Goal: Information Seeking & Learning: Learn about a topic

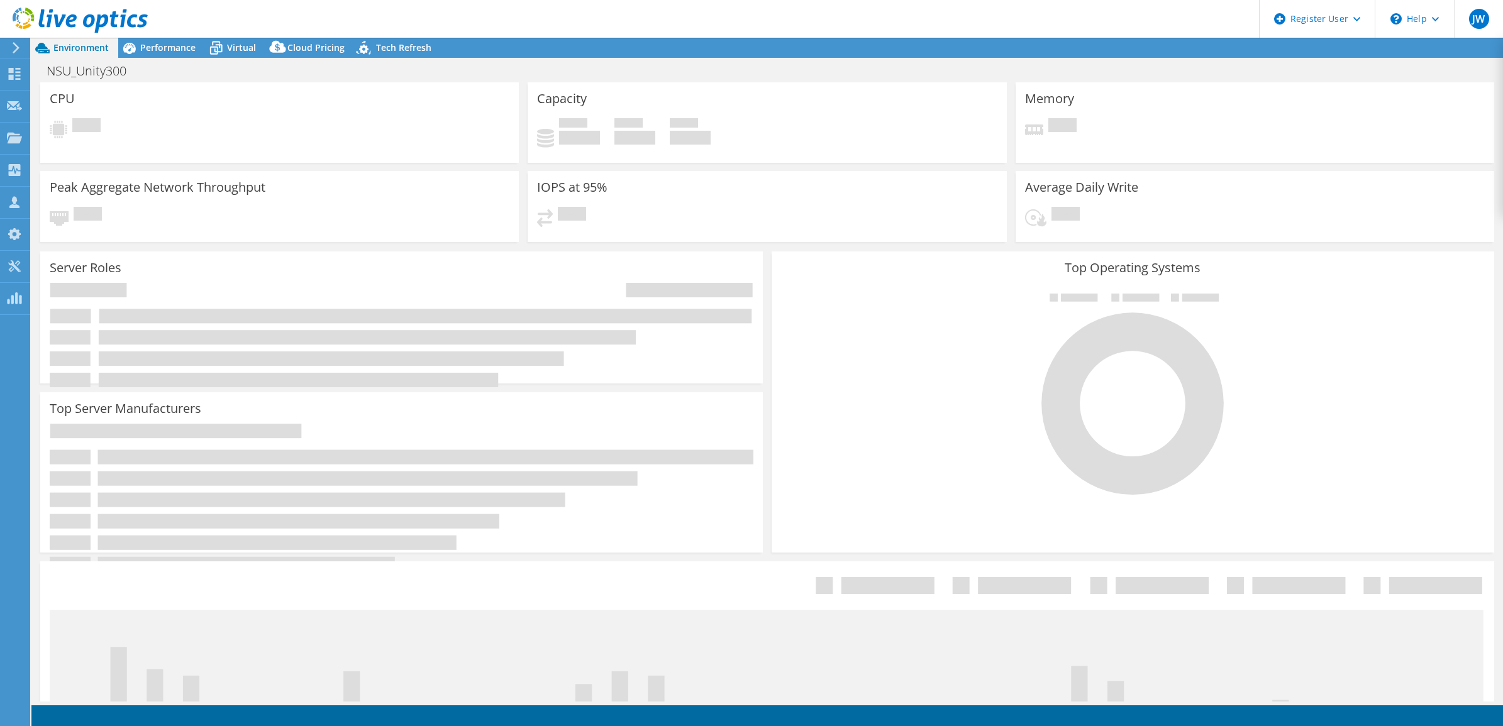
select select "USD"
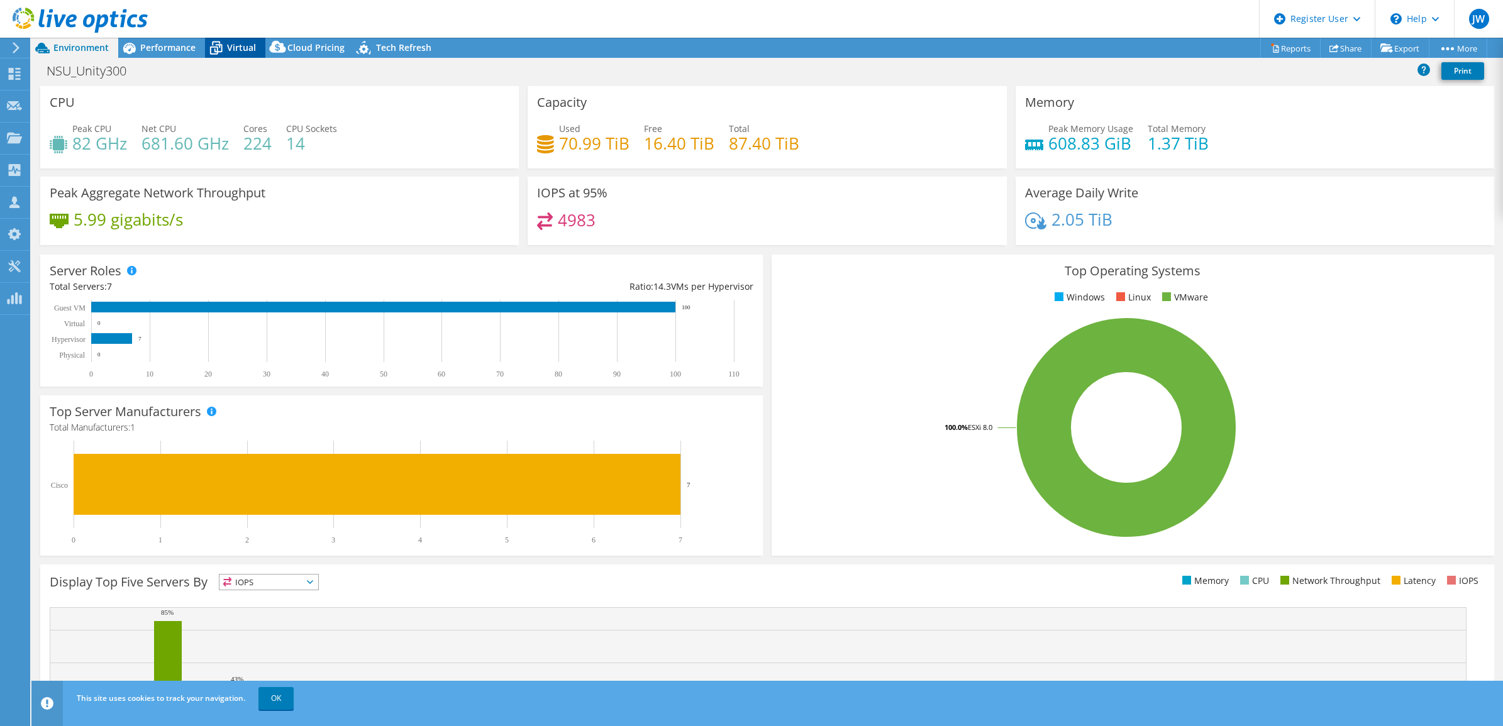
click at [243, 51] on span "Virtual" at bounding box center [241, 47] width 29 height 12
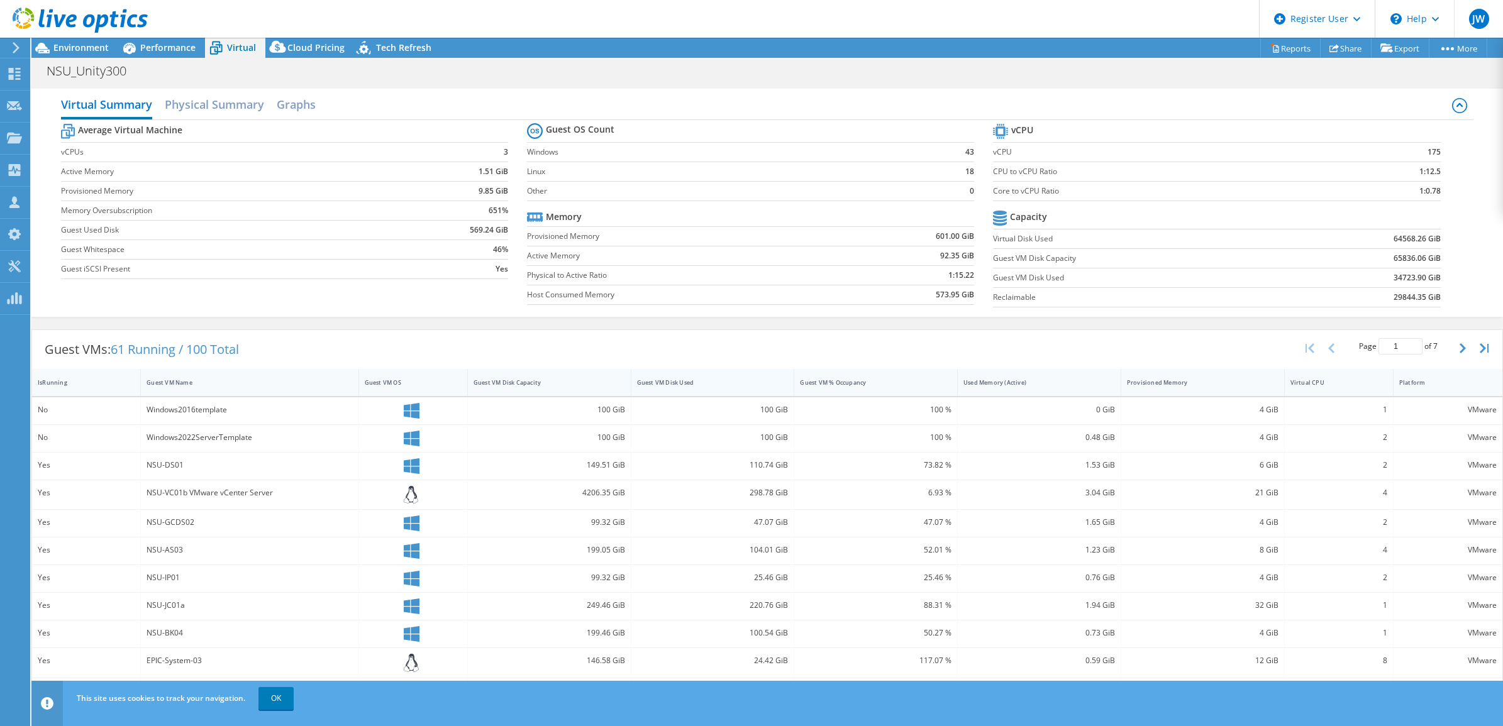
click at [693, 377] on div "Guest VM Disk Used" at bounding box center [705, 382] width 148 height 19
click at [158, 57] on div "Performance" at bounding box center [161, 48] width 87 height 20
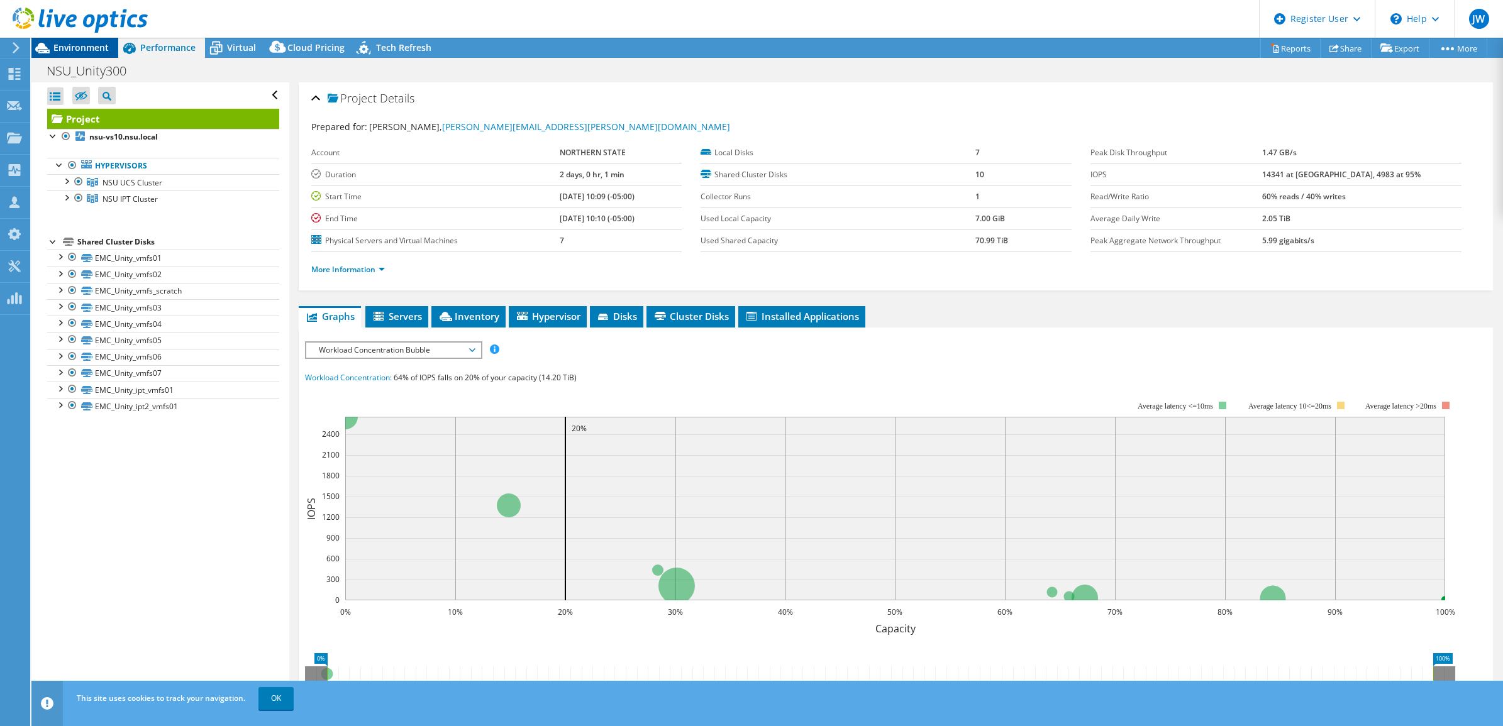
click at [89, 45] on span "Environment" at bounding box center [80, 47] width 55 height 12
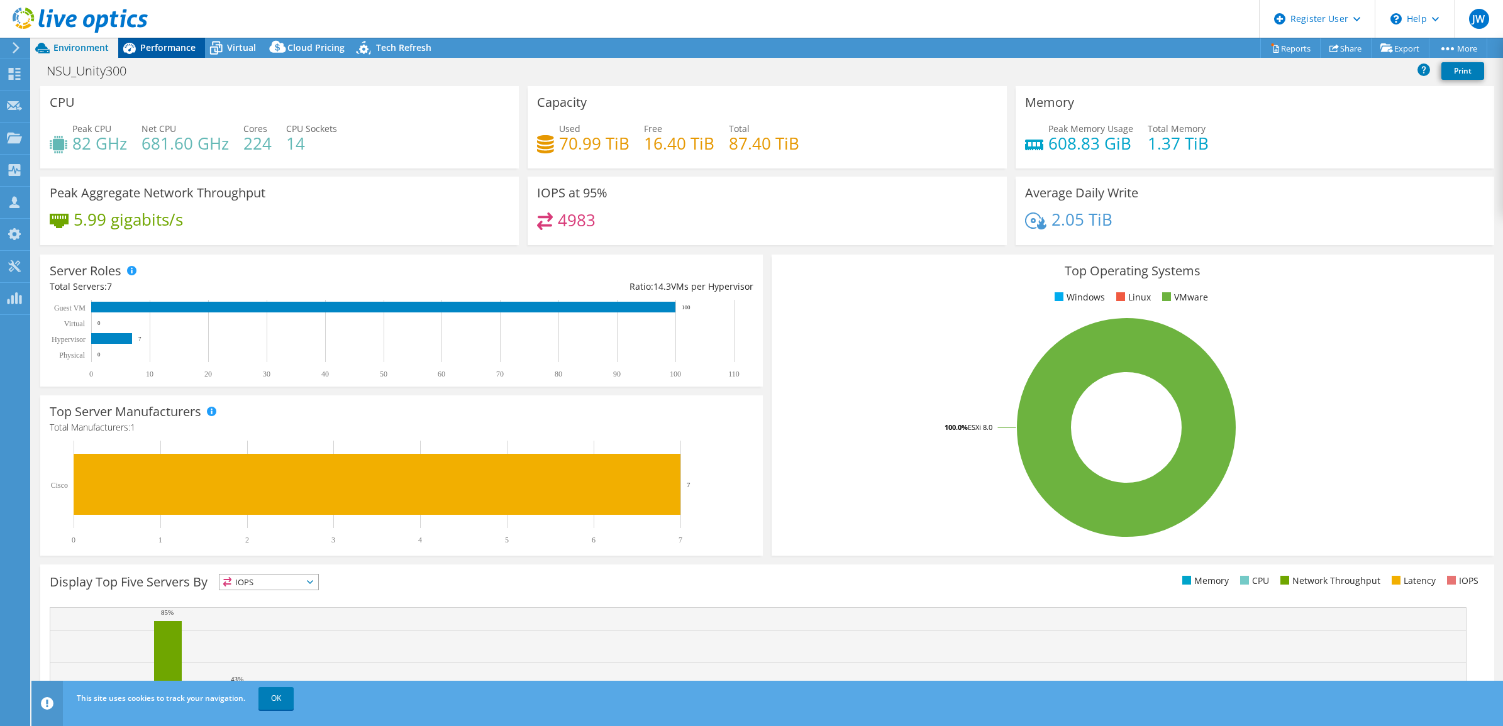
click at [155, 47] on span "Performance" at bounding box center [167, 47] width 55 height 12
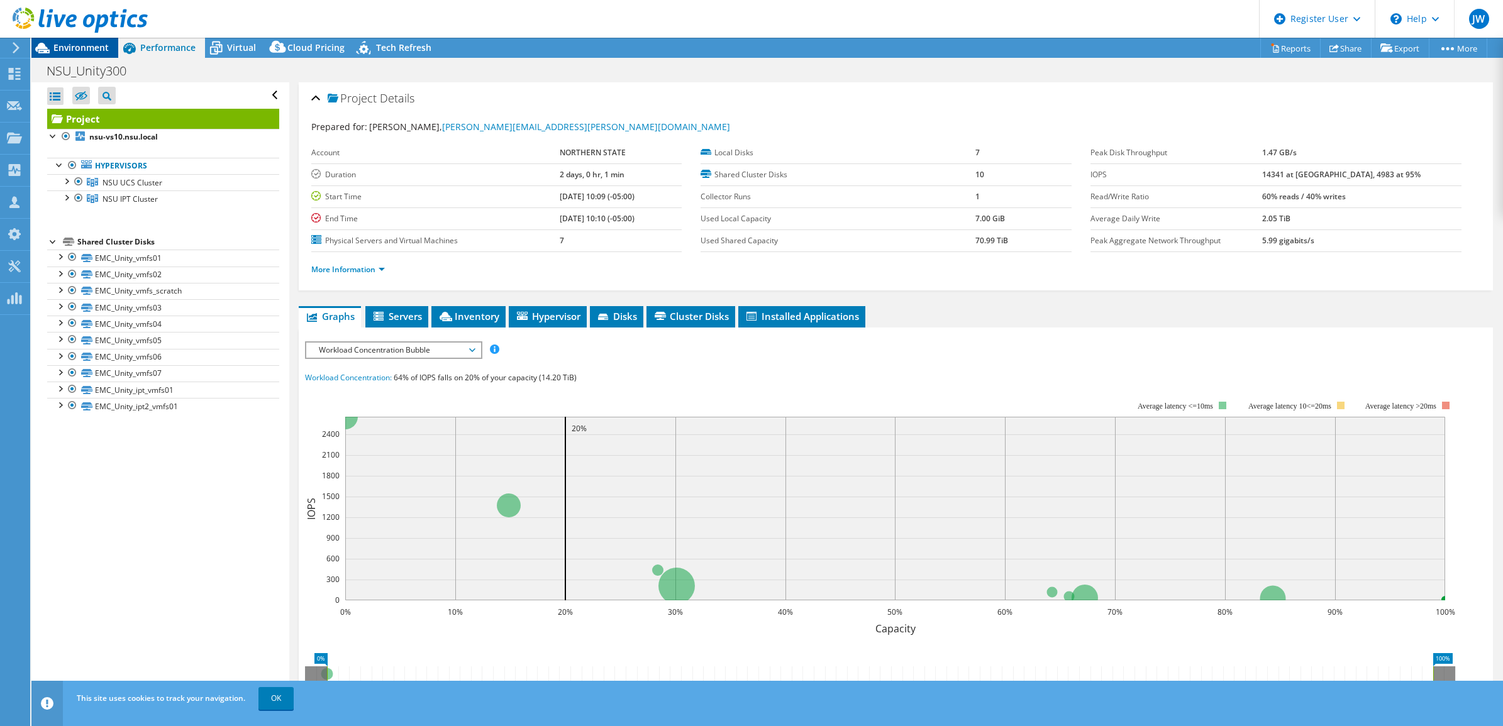
click at [96, 45] on span "Environment" at bounding box center [80, 47] width 55 height 12
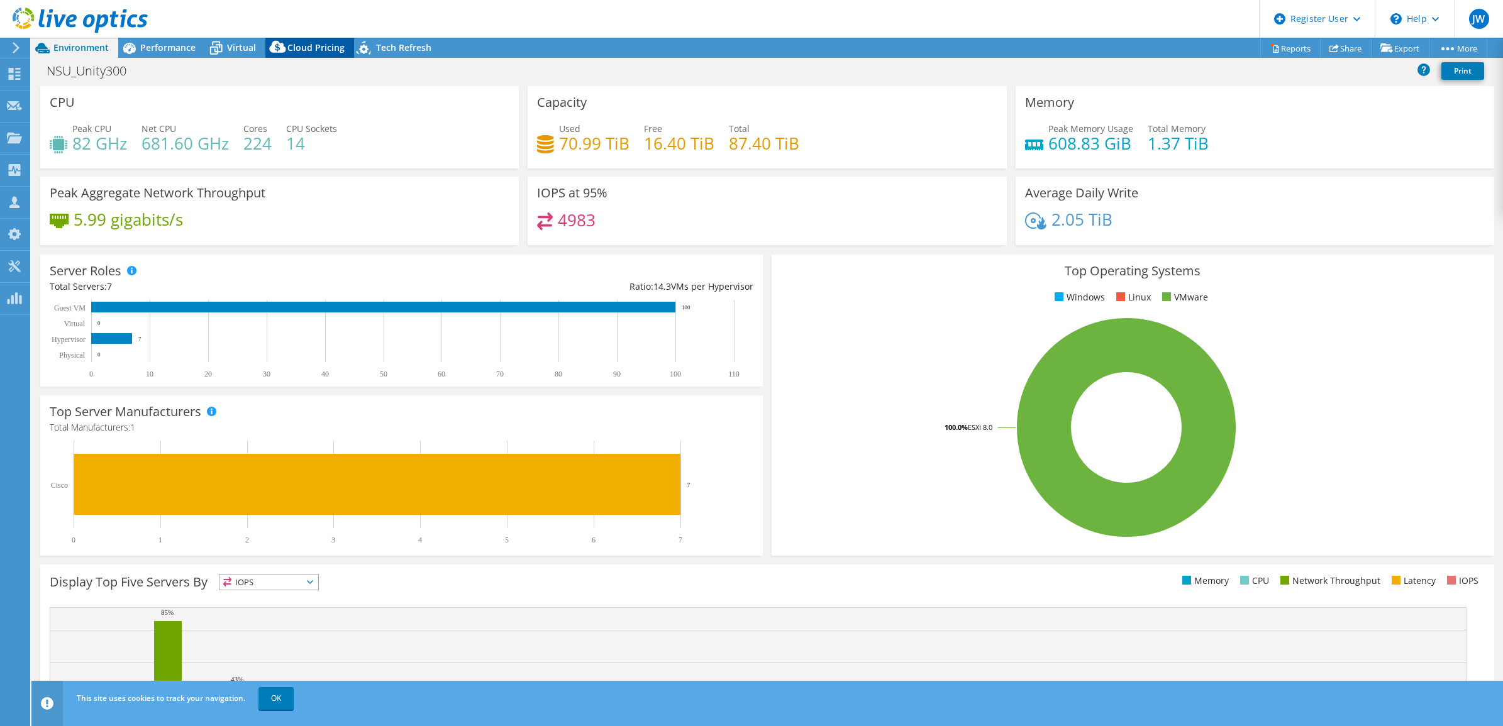
click at [284, 52] on icon at bounding box center [277, 49] width 25 height 25
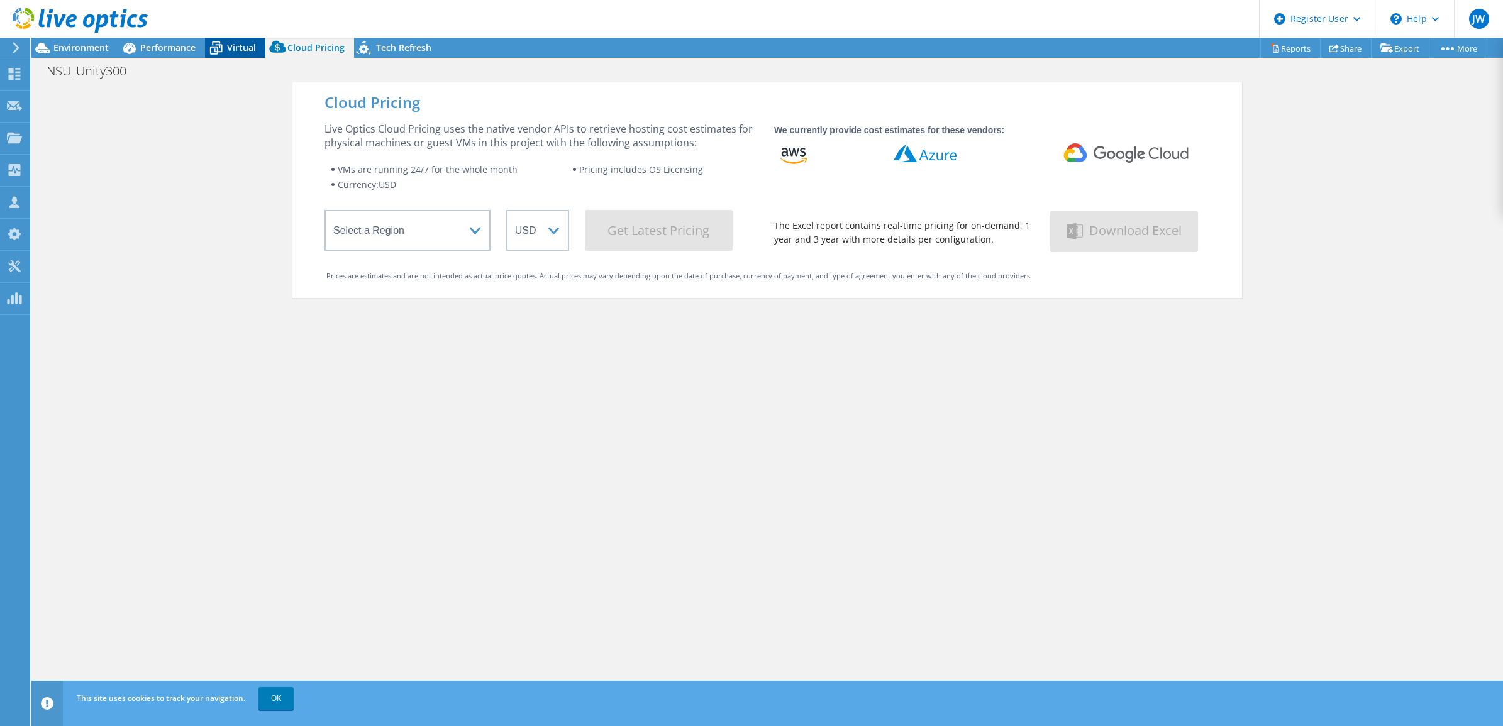
click at [240, 53] on div "Virtual" at bounding box center [235, 48] width 60 height 20
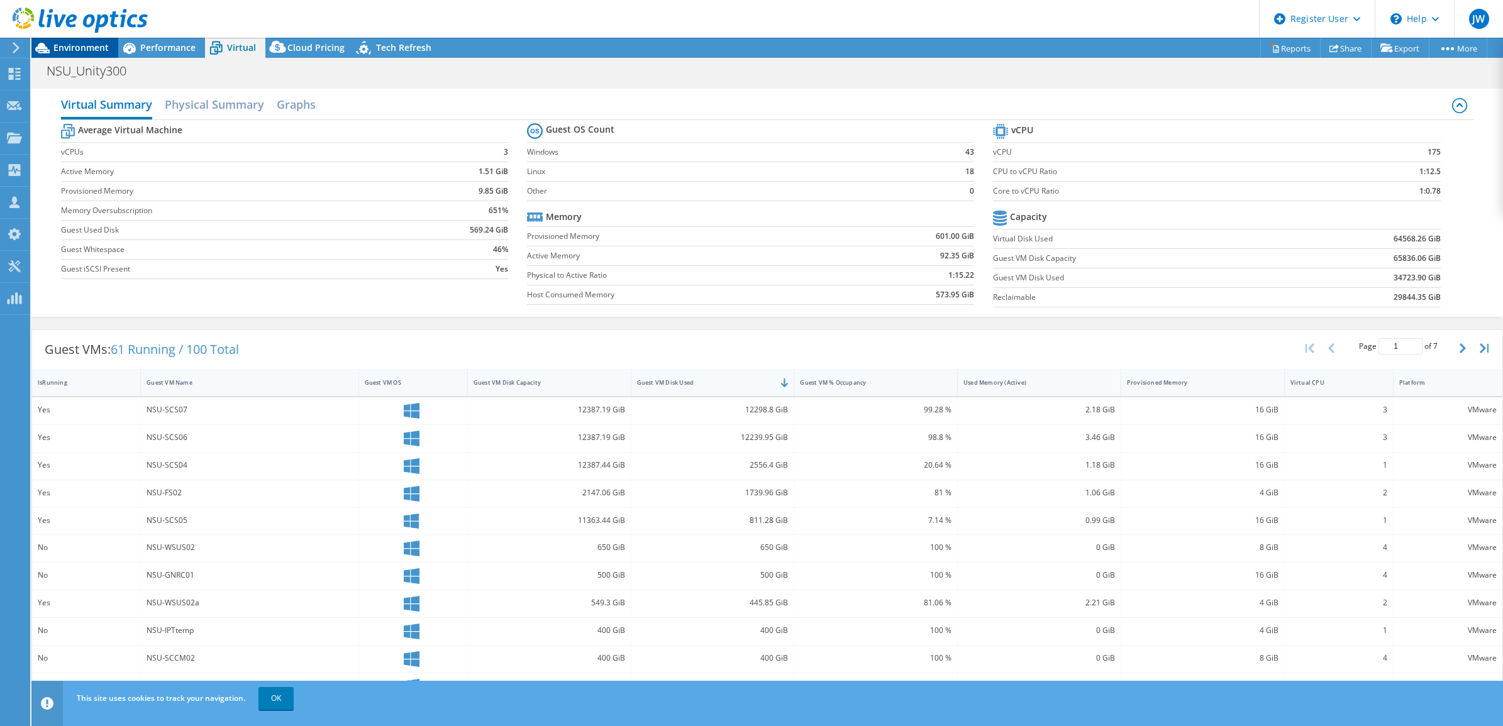
click at [74, 48] on span "Environment" at bounding box center [80, 47] width 55 height 12
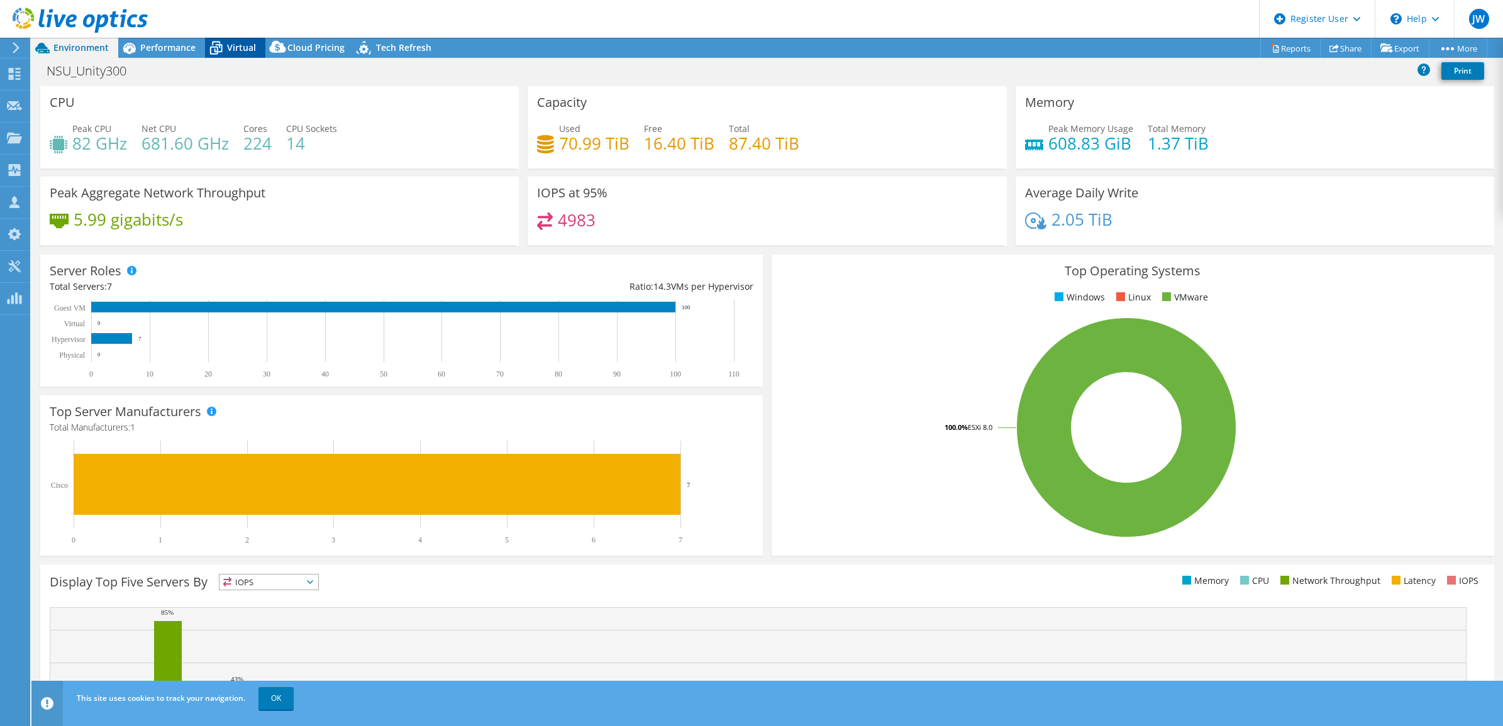
click at [235, 52] on span "Virtual" at bounding box center [241, 47] width 29 height 12
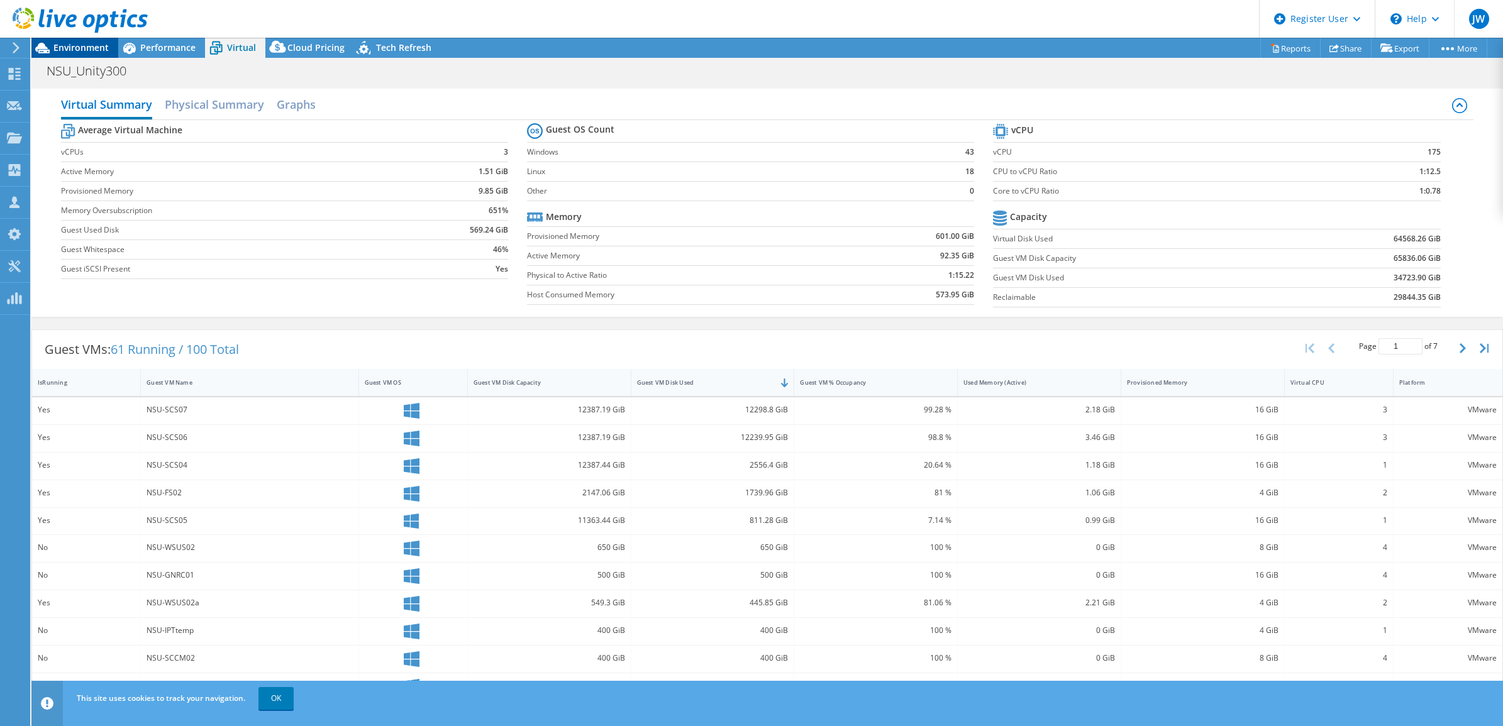
click at [89, 45] on span "Environment" at bounding box center [80, 47] width 55 height 12
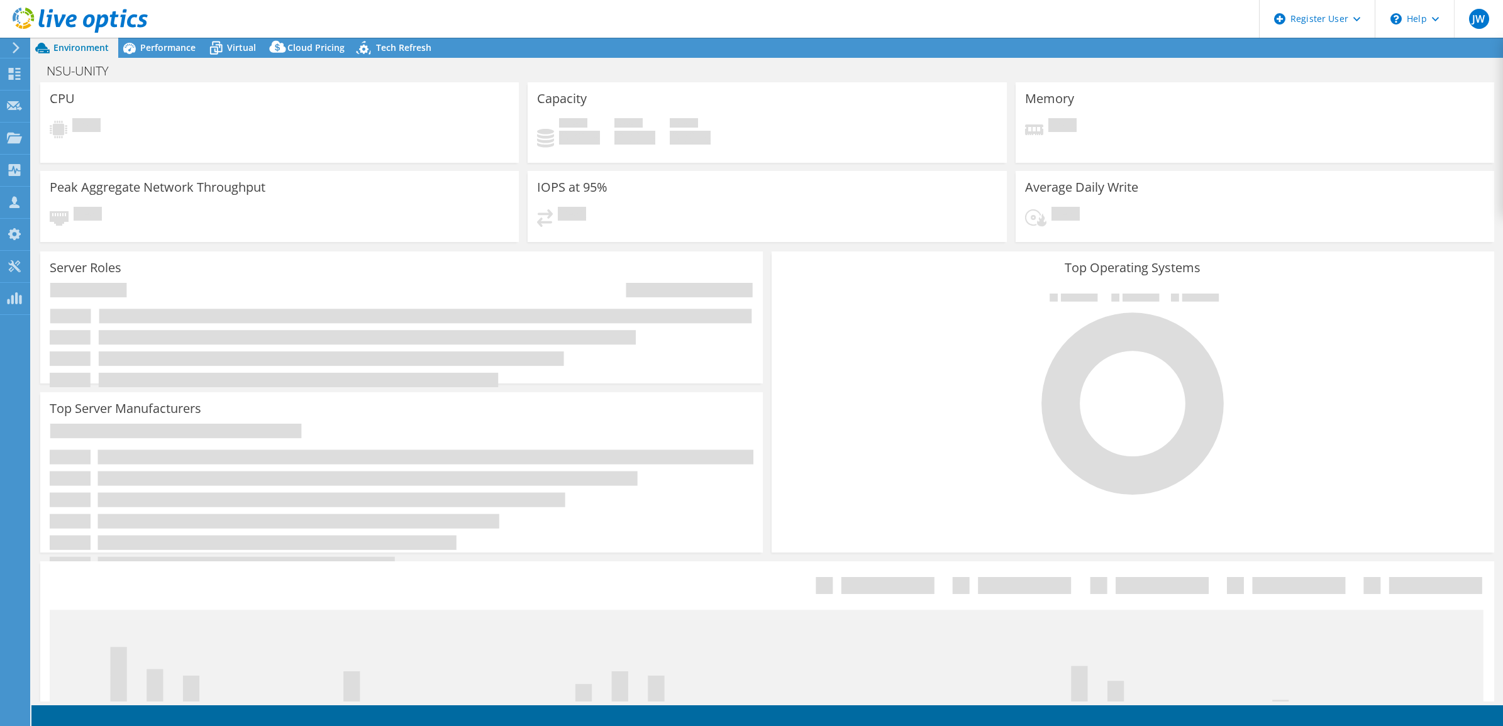
select select "USD"
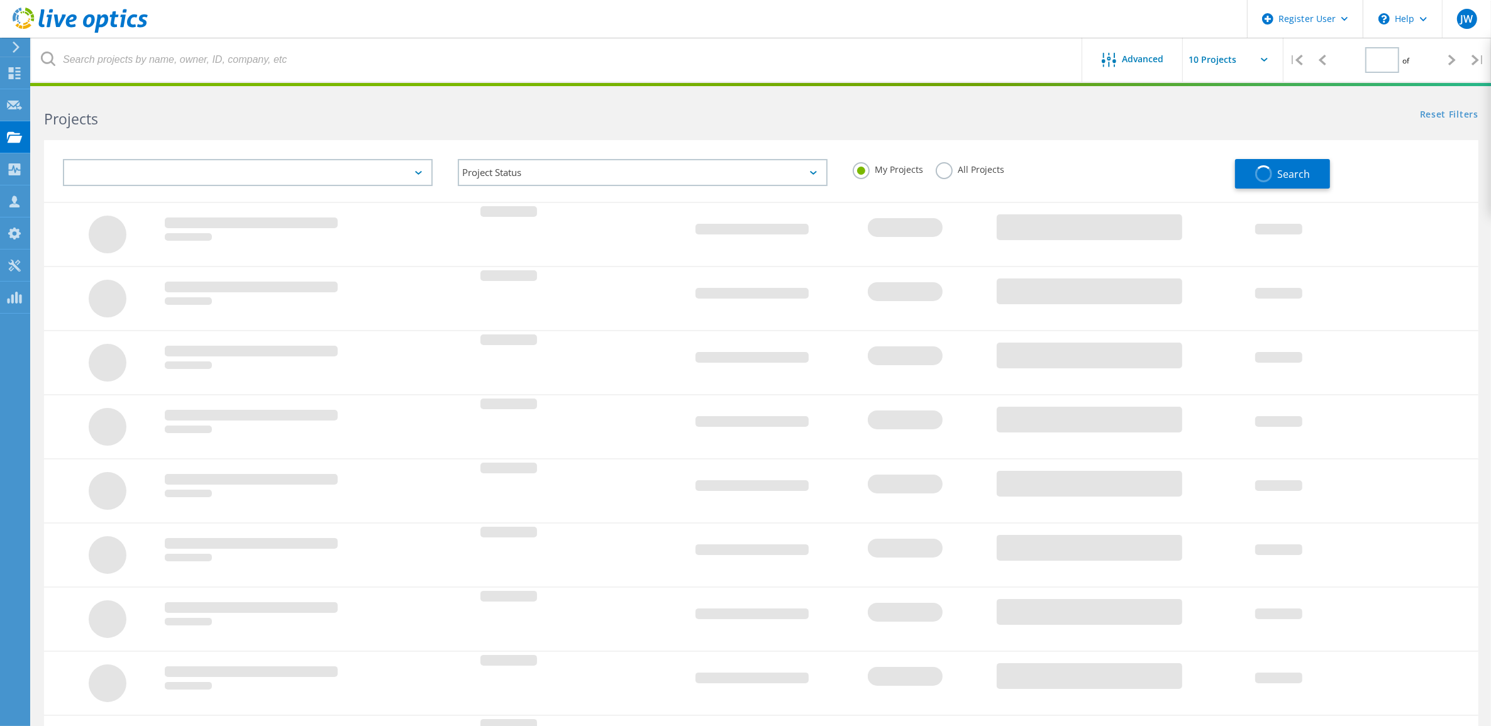
type input "1"
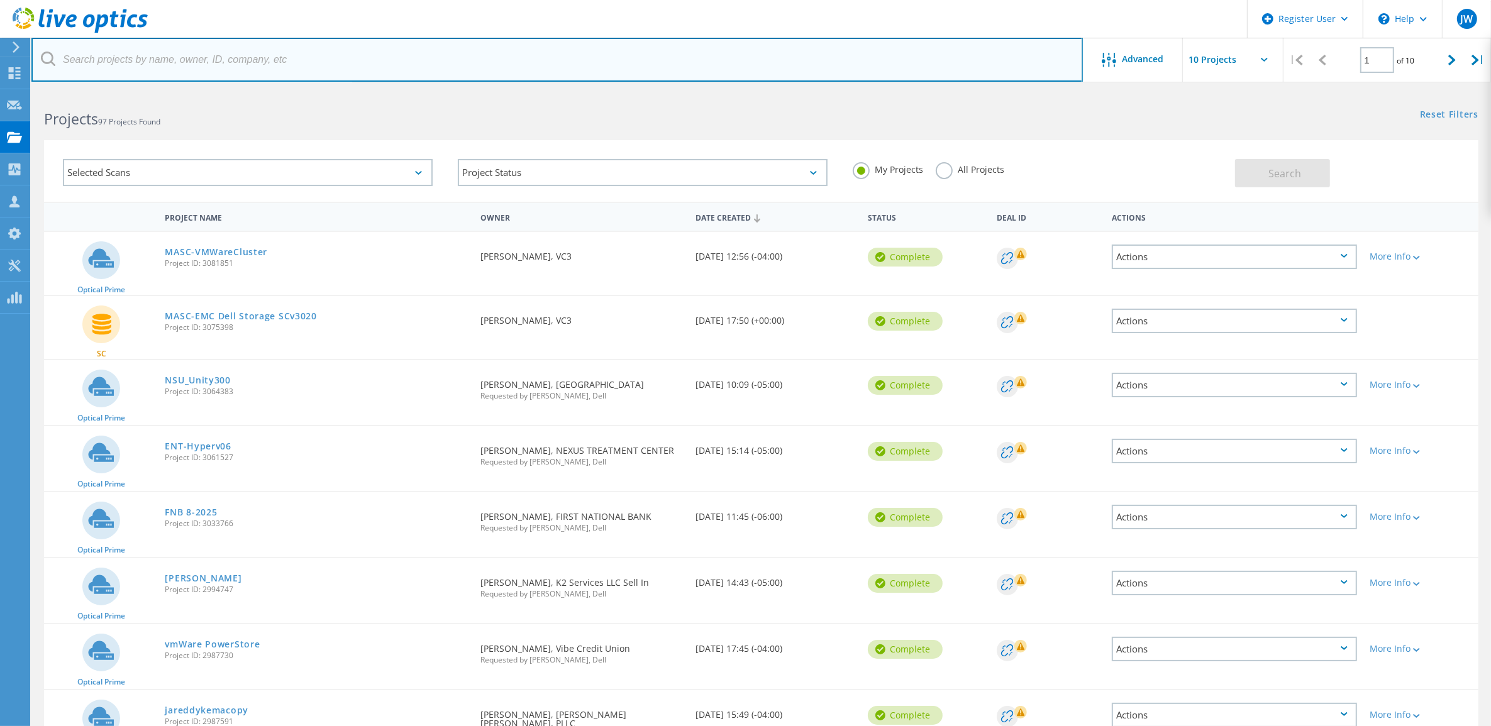
click at [224, 70] on input "text" at bounding box center [556, 60] width 1051 height 44
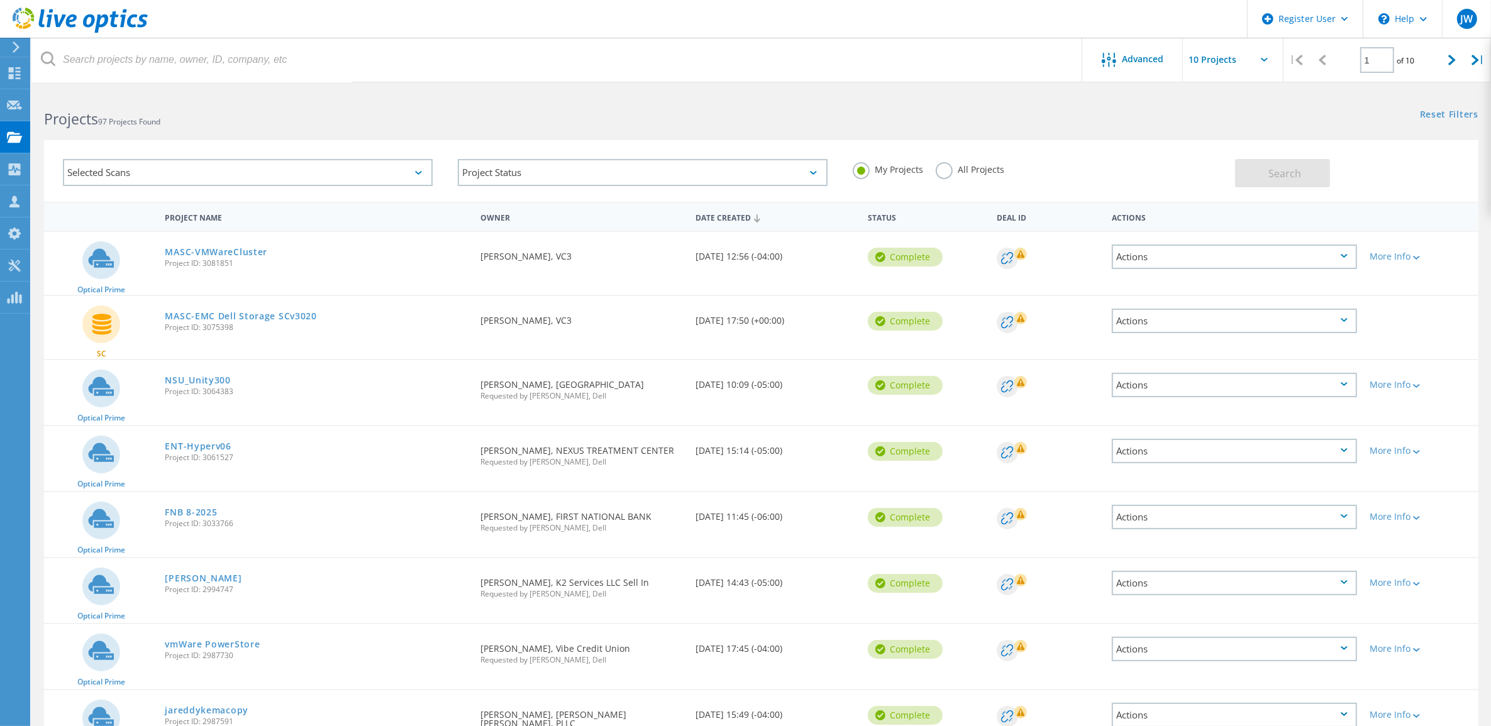
click at [953, 173] on label "All Projects" at bounding box center [970, 168] width 69 height 12
click at [0, 0] on input "All Projects" at bounding box center [0, 0] width 0 height 0
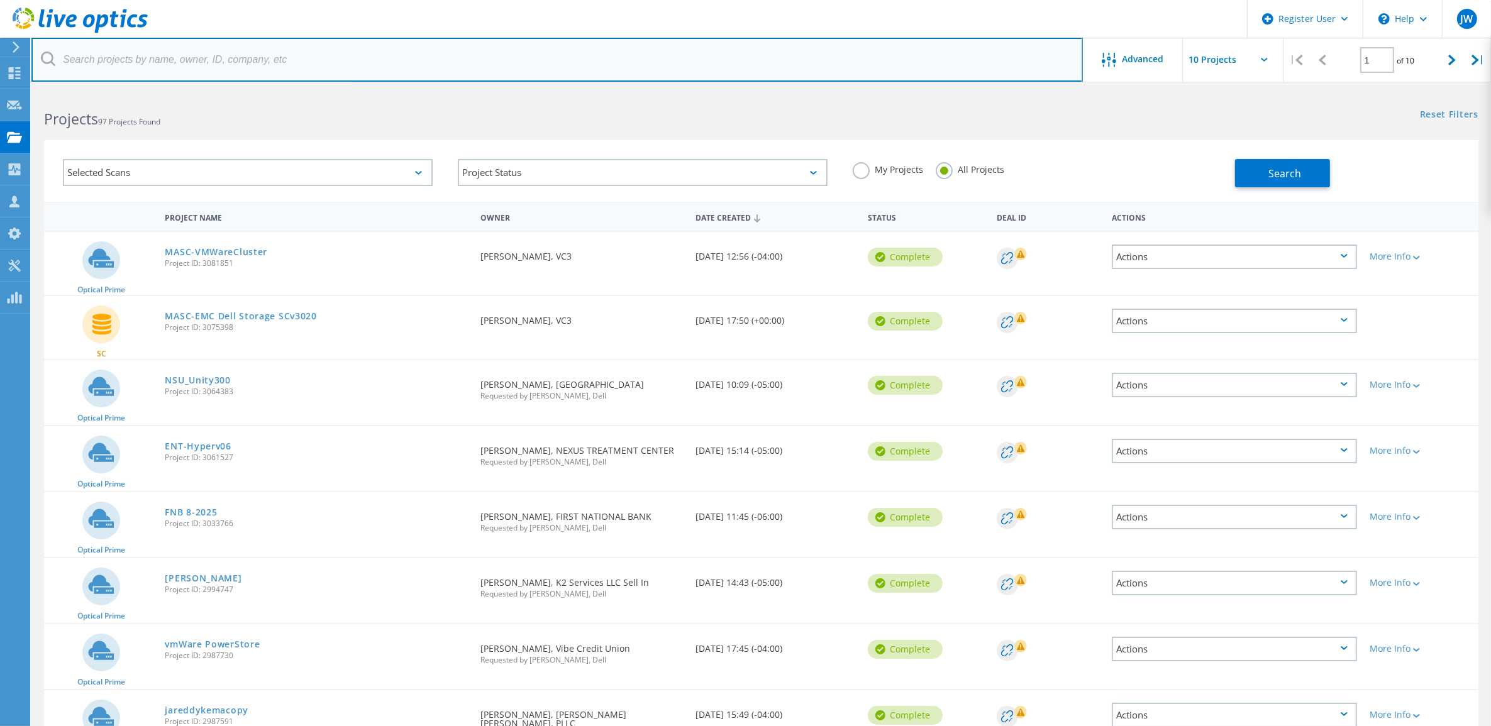
click at [343, 60] on input "text" at bounding box center [556, 60] width 1051 height 44
paste input "mike.kelley@mgccc.edu"
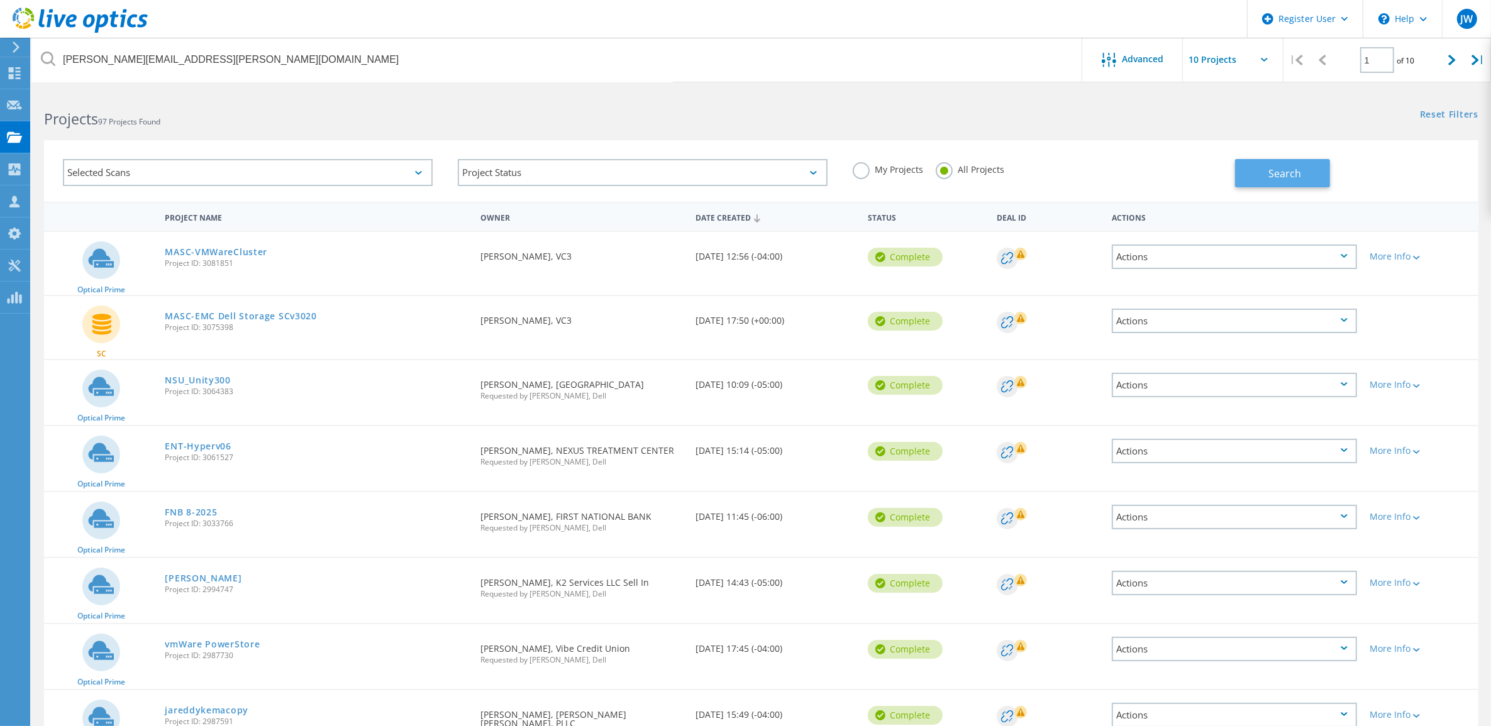
click at [1263, 177] on button "Search" at bounding box center [1282, 173] width 95 height 28
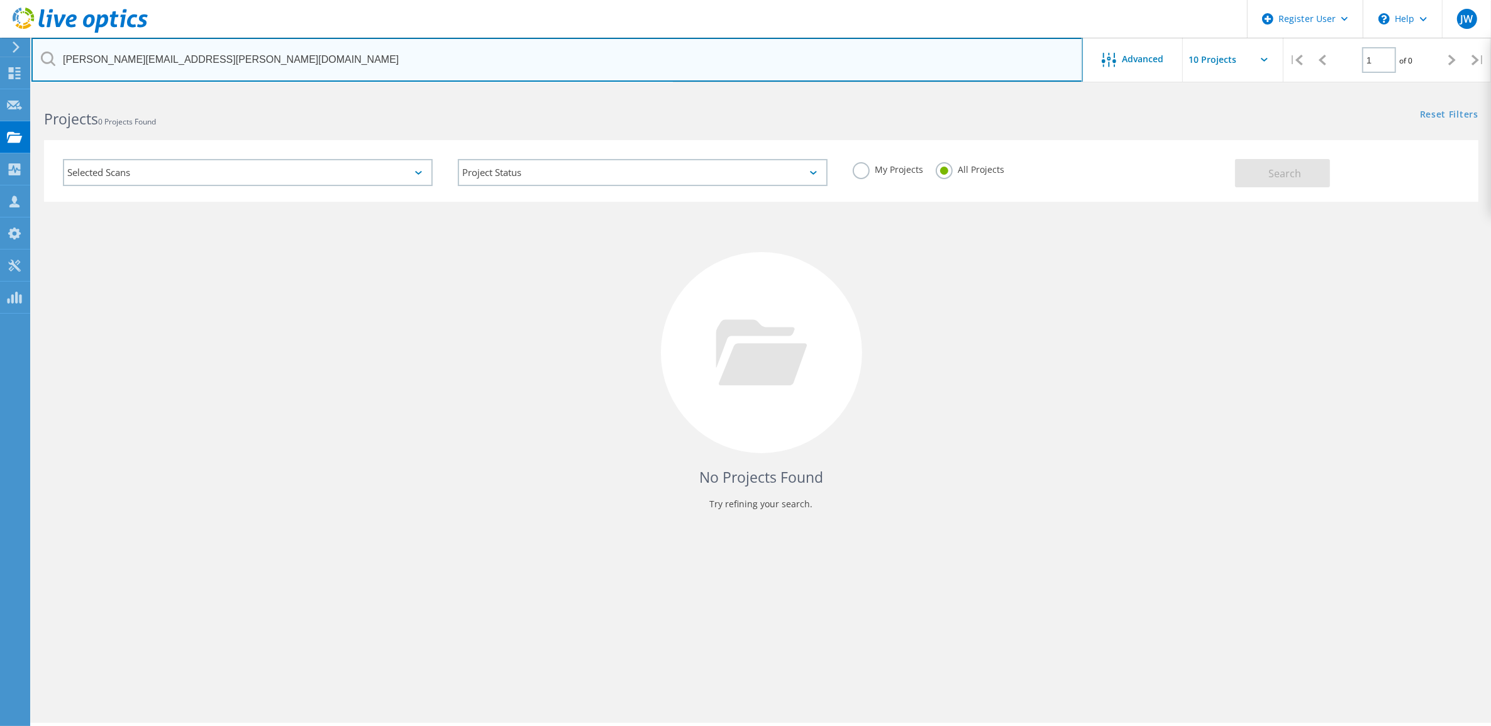
drag, startPoint x: 169, startPoint y: 64, endPoint x: 152, endPoint y: 64, distance: 17.0
click at [152, 64] on input "mike.kelley@mgccc.edu" at bounding box center [556, 60] width 1051 height 44
type input ".edumike.kelley@mgccc"
drag, startPoint x: 201, startPoint y: 64, endPoint x: 27, endPoint y: 60, distance: 174.2
click at [27, 91] on div "Register User \n Help Explore Helpful Articles Contact Support JW Dell User Jar…" at bounding box center [745, 426] width 1491 height 670
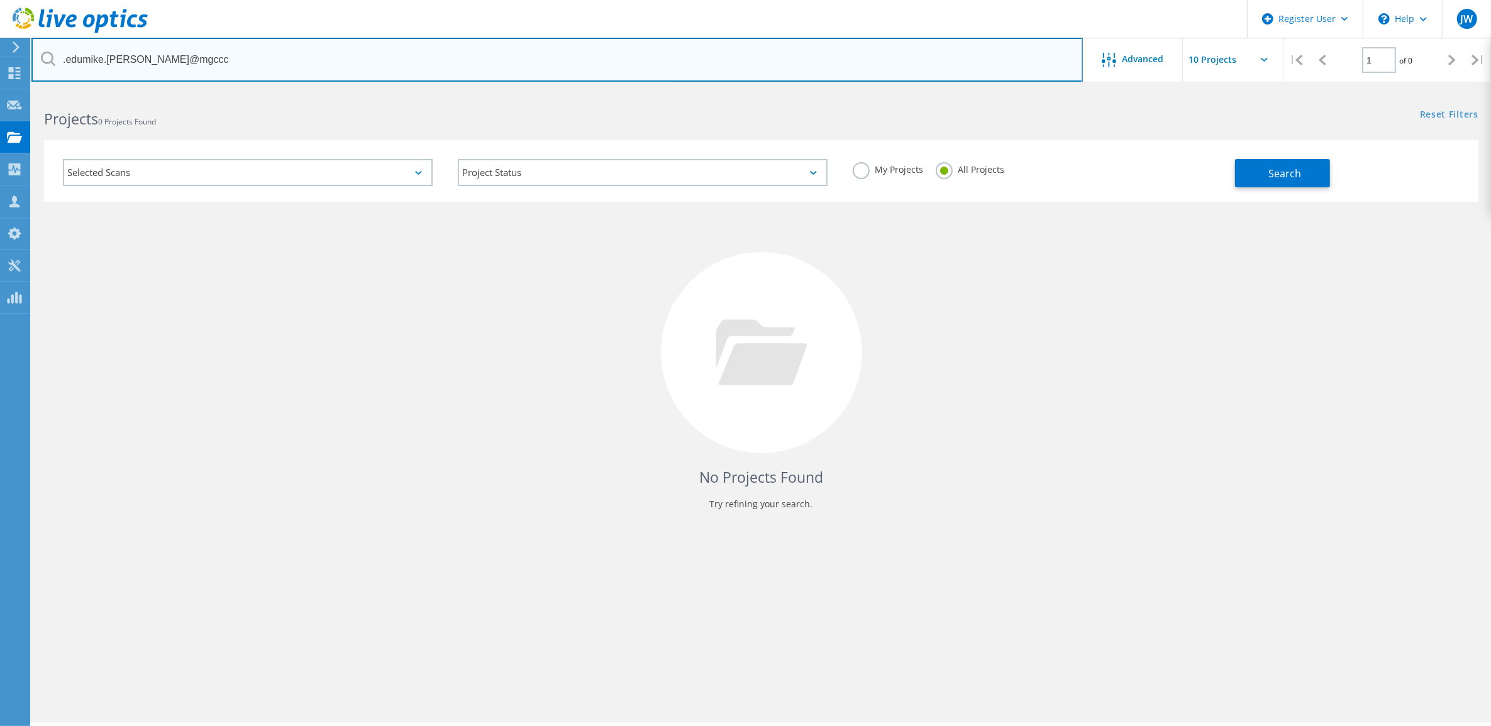
drag, startPoint x: 201, startPoint y: 63, endPoint x: 62, endPoint y: 64, distance: 139.6
click at [62, 64] on input ".edumike.kelley@mgccc" at bounding box center [556, 60] width 1051 height 44
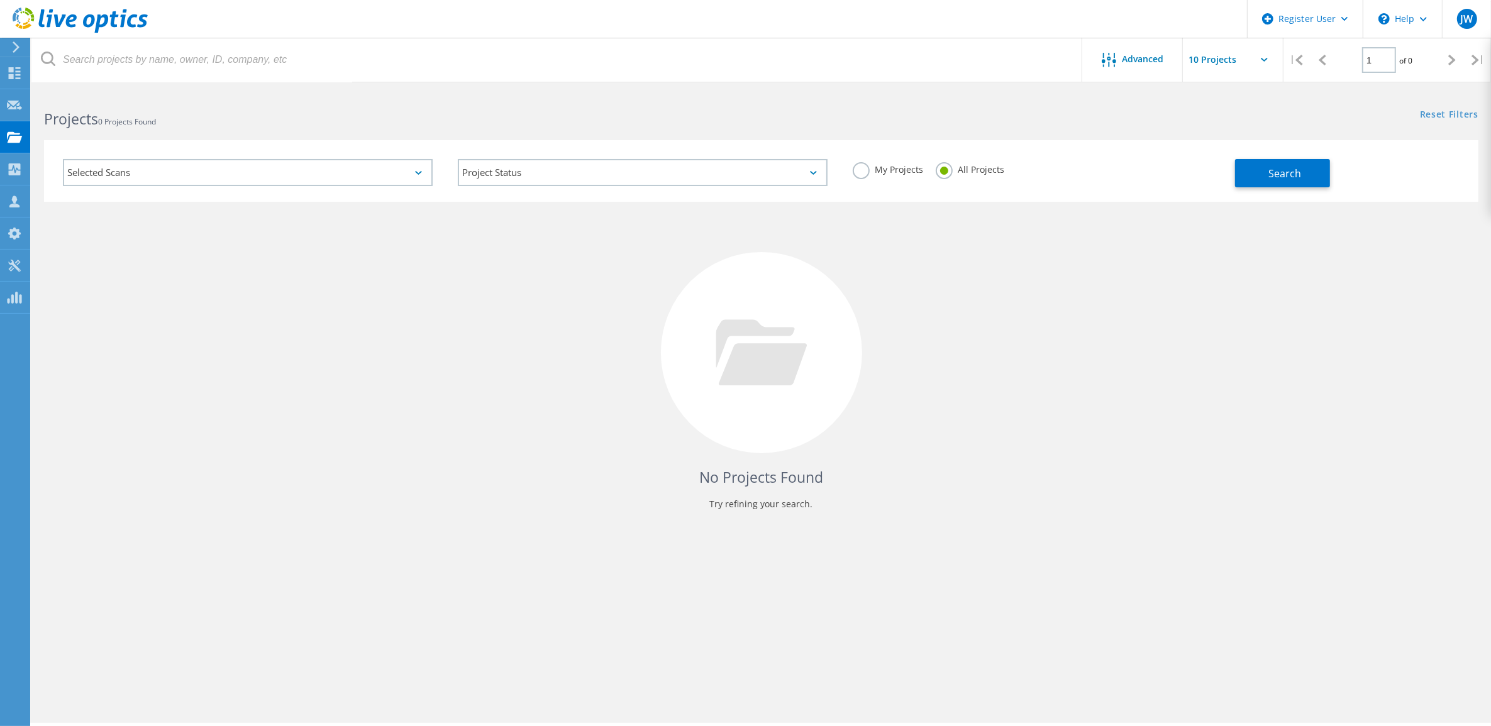
click at [279, 120] on h2 "Projects 0 Projects Found" at bounding box center [396, 119] width 704 height 21
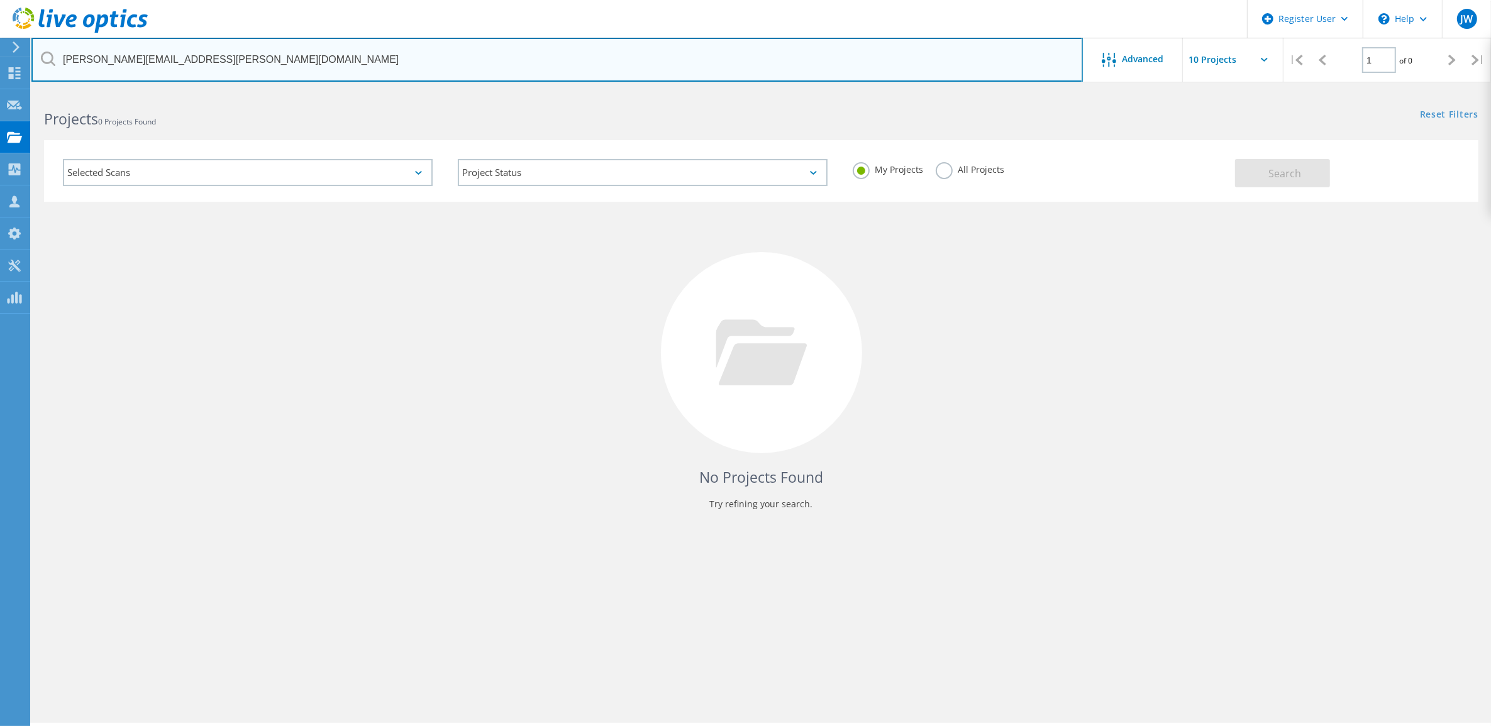
drag, startPoint x: 183, startPoint y: 64, endPoint x: 70, endPoint y: 62, distance: 113.2
click at [70, 62] on input "mike.kelley@mgccc.edu" at bounding box center [556, 60] width 1051 height 44
click at [228, 68] on input "mike.kelley@mgccc.edu" at bounding box center [556, 60] width 1051 height 44
drag, startPoint x: 219, startPoint y: 67, endPoint x: 13, endPoint y: 66, distance: 205.6
click at [13, 91] on div "Register User \n Help Explore Helpful Articles Contact Support JW Dell User Jar…" at bounding box center [745, 426] width 1491 height 670
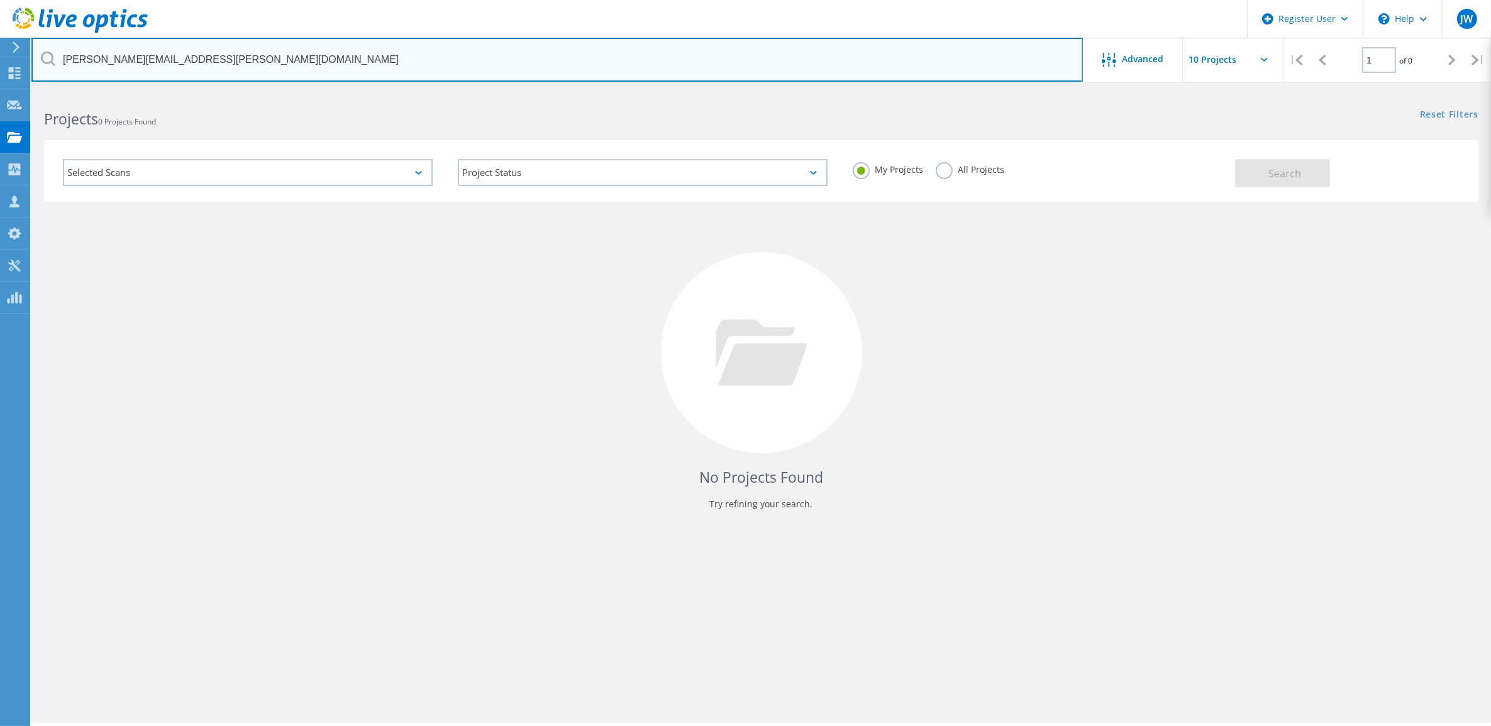
click at [187, 61] on input "mike.kelley@mgccc.edu" at bounding box center [556, 60] width 1051 height 44
drag, startPoint x: 187, startPoint y: 61, endPoint x: 74, endPoint y: 60, distance: 113.8
click at [74, 60] on input "mike.kelley@mgccc.edu" at bounding box center [556, 60] width 1051 height 44
paste input "[EMAIL_ADDRESS][DOMAIN_NAME]"
type input "[EMAIL_ADDRESS][DOMAIN_NAME]"
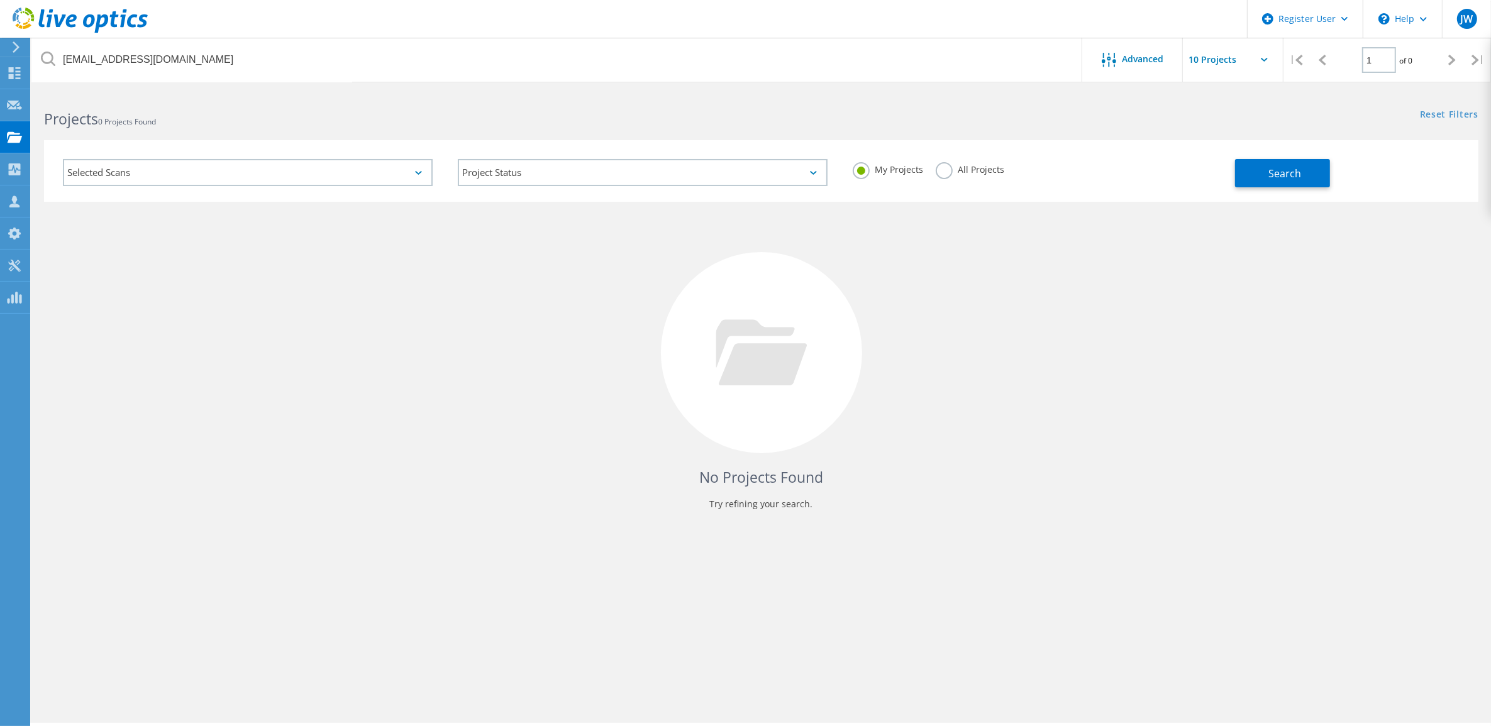
click at [948, 165] on label "All Projects" at bounding box center [970, 168] width 69 height 12
click at [0, 0] on input "All Projects" at bounding box center [0, 0] width 0 height 0
click at [1256, 182] on button "Search" at bounding box center [1282, 173] width 95 height 28
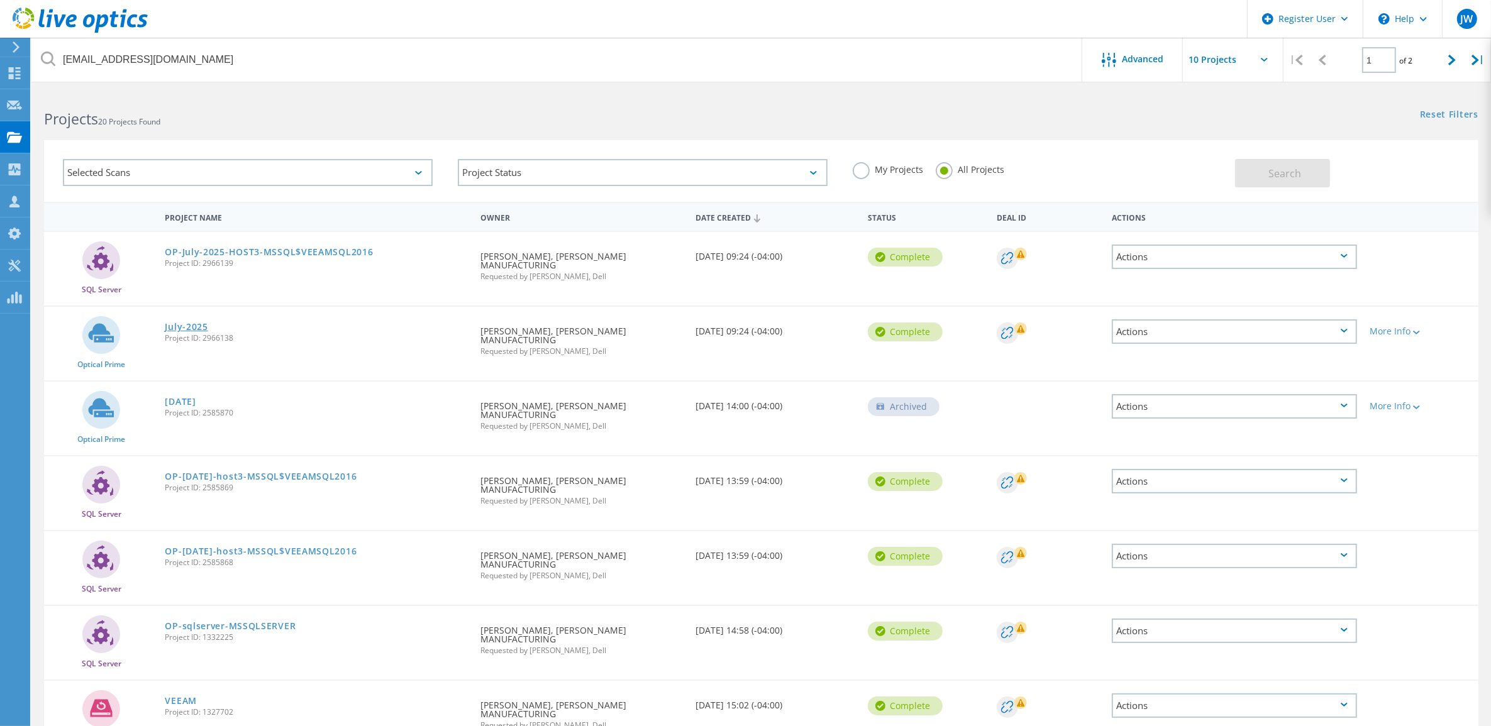
click at [193, 323] on link "July-2025" at bounding box center [186, 327] width 43 height 9
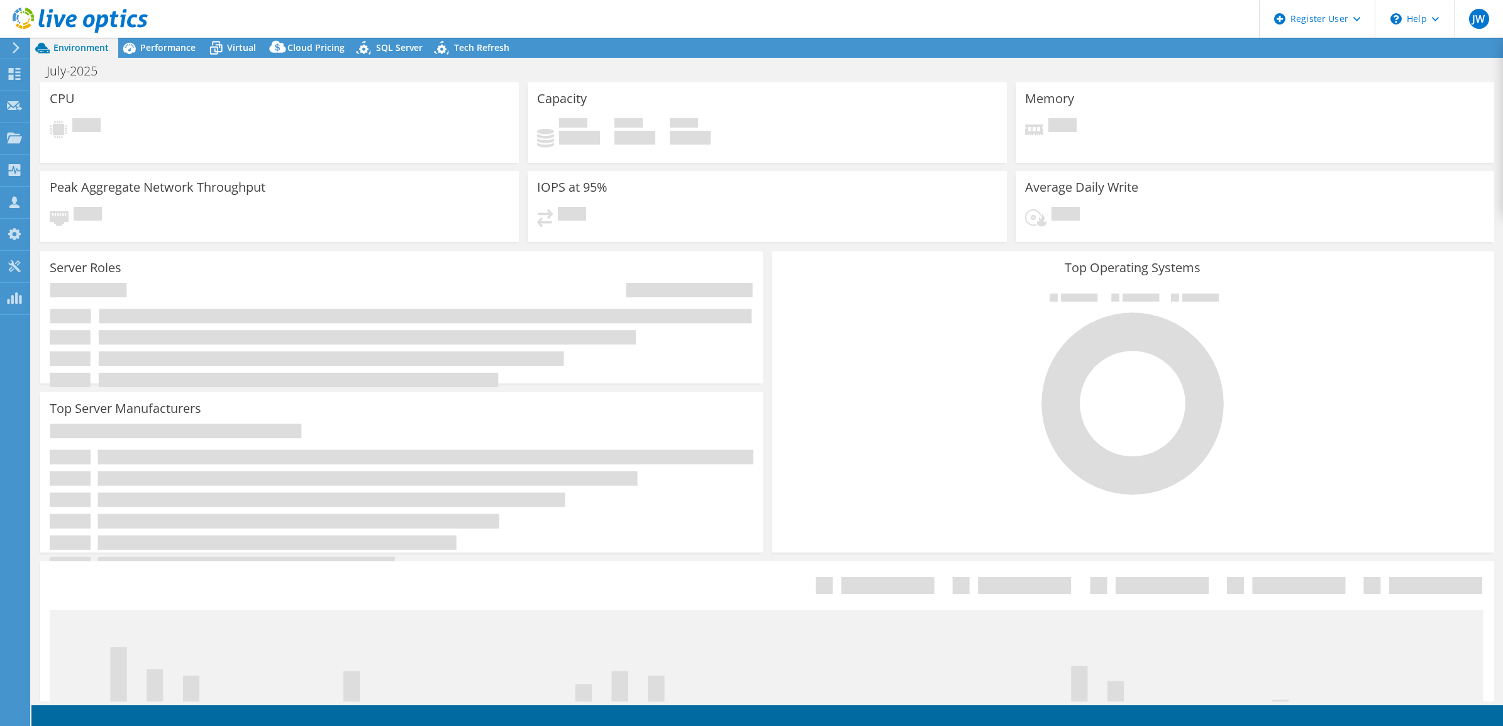
select select "USD"
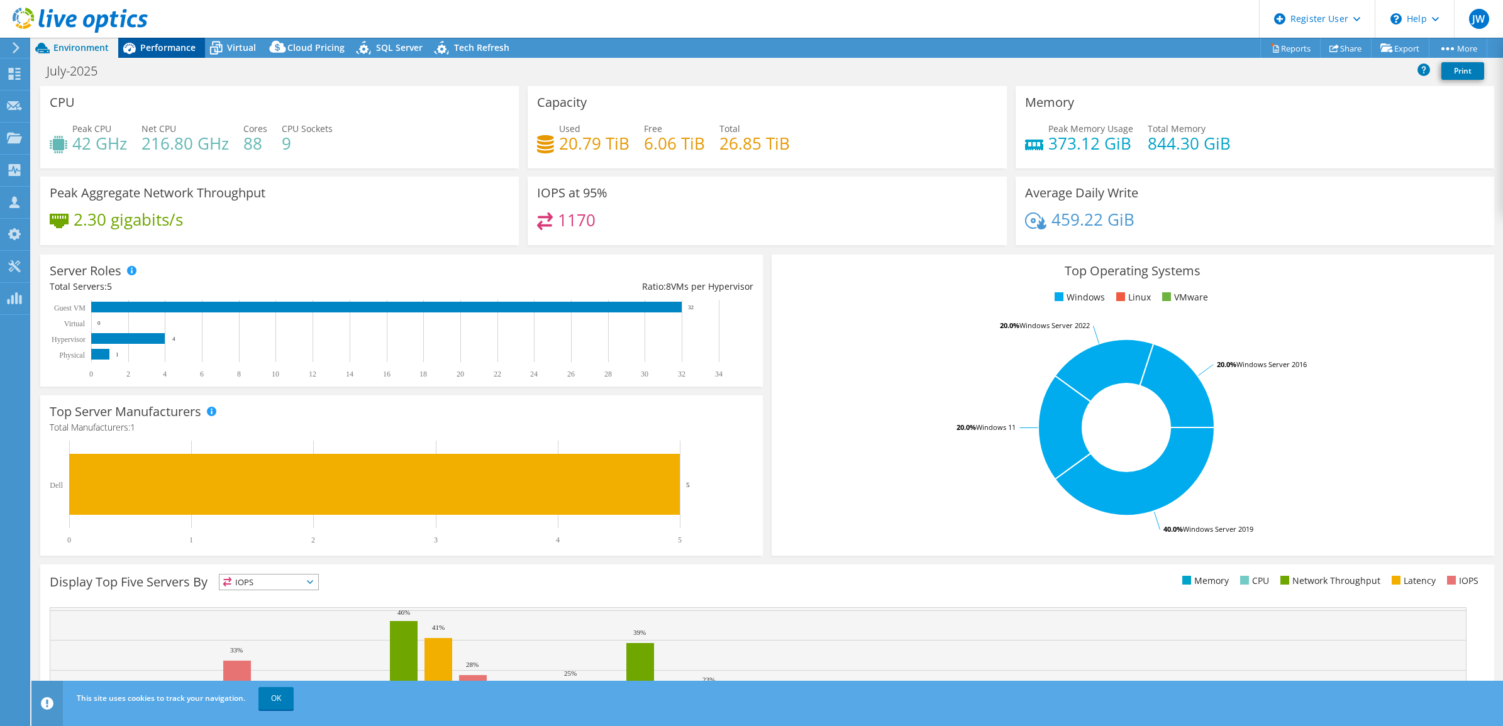
click at [167, 40] on div "Performance" at bounding box center [161, 48] width 87 height 20
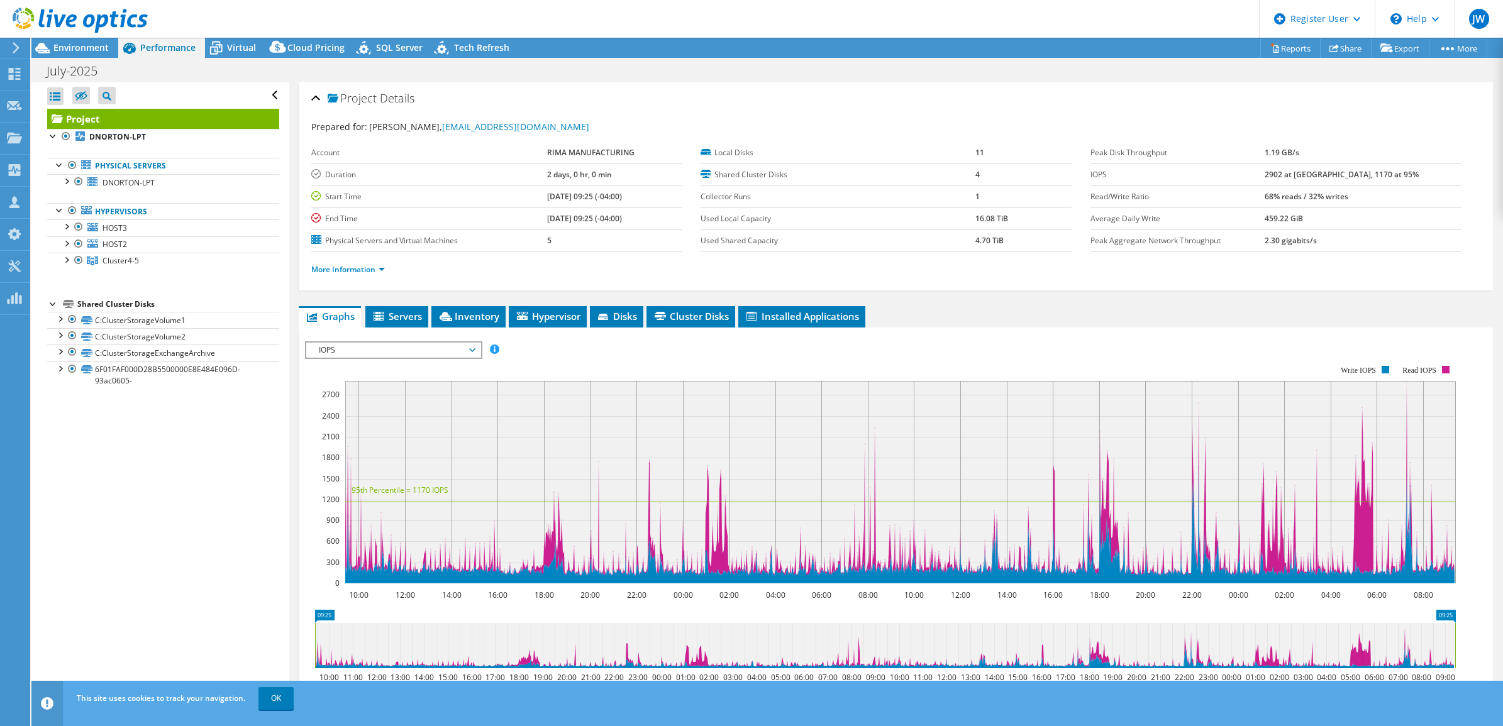
click at [655, 23] on header "JW Dell User [PERSON_NAME] [PERSON_NAME][EMAIL_ADDRESS][DOMAIN_NAME] Dell My Pr…" at bounding box center [751, 19] width 1503 height 38
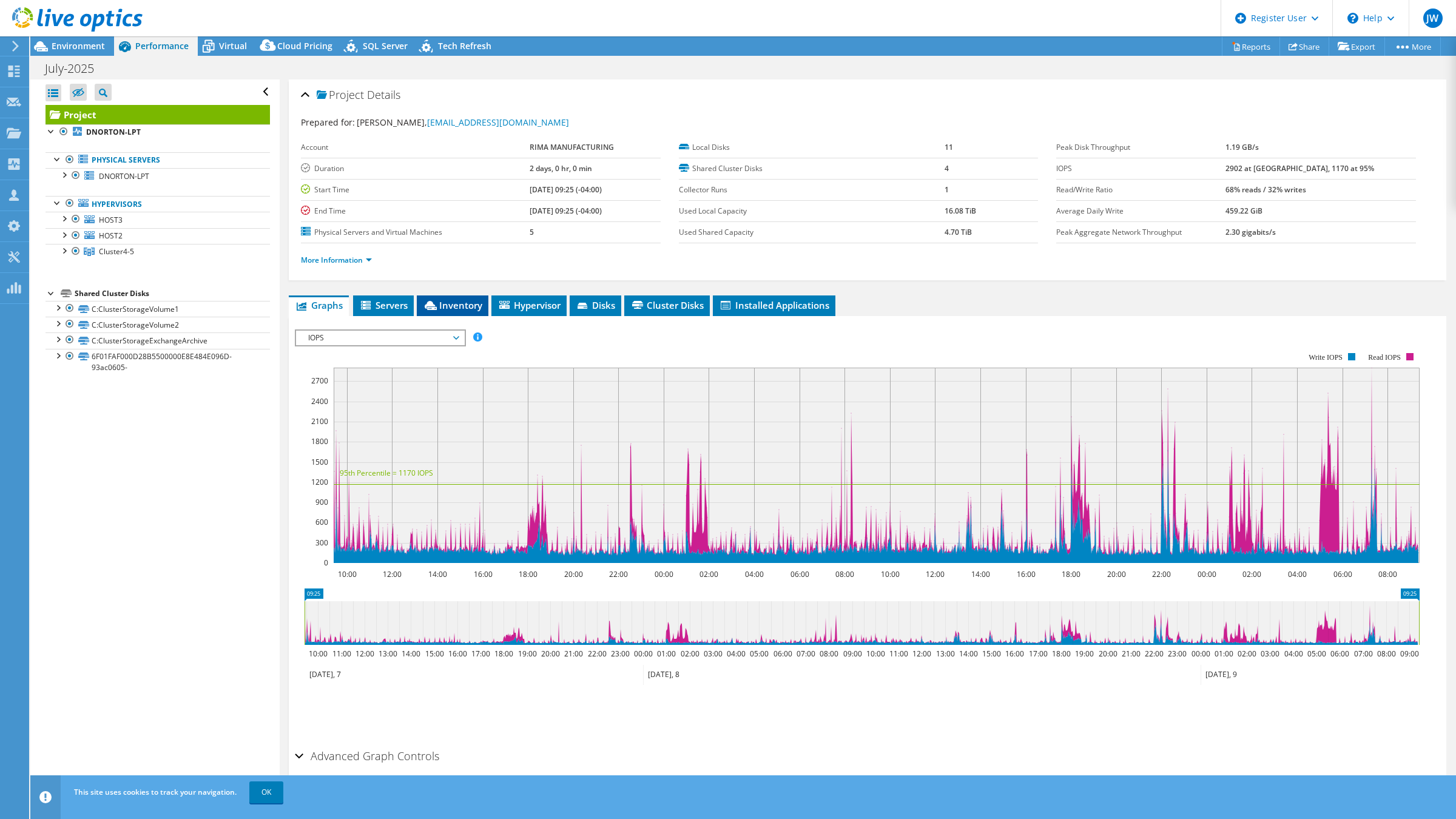
click at [469, 299] on span "Inventory" at bounding box center [453, 305] width 60 height 13
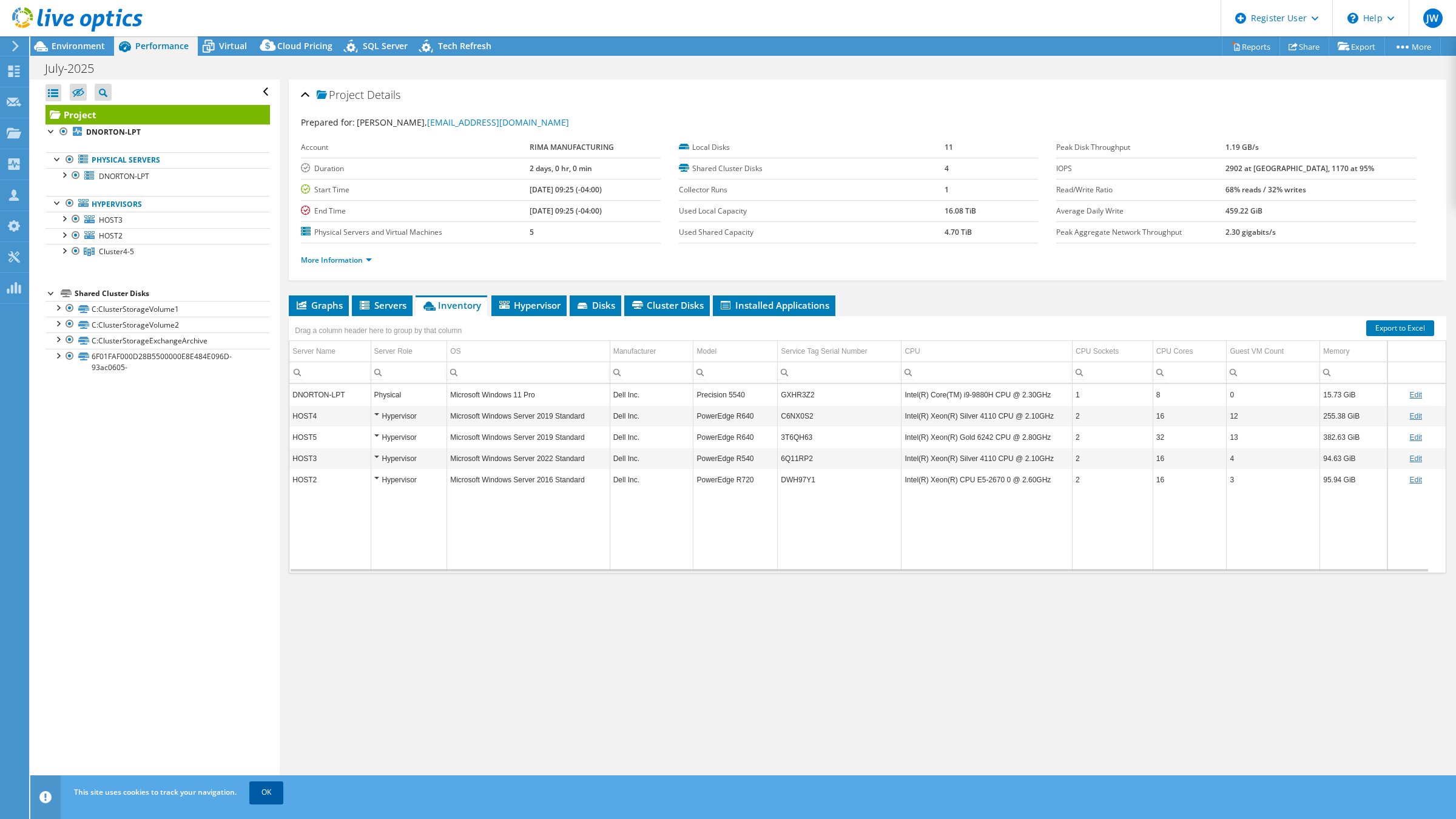
click at [273, 700] on link "OK" at bounding box center [265, 792] width 34 height 22
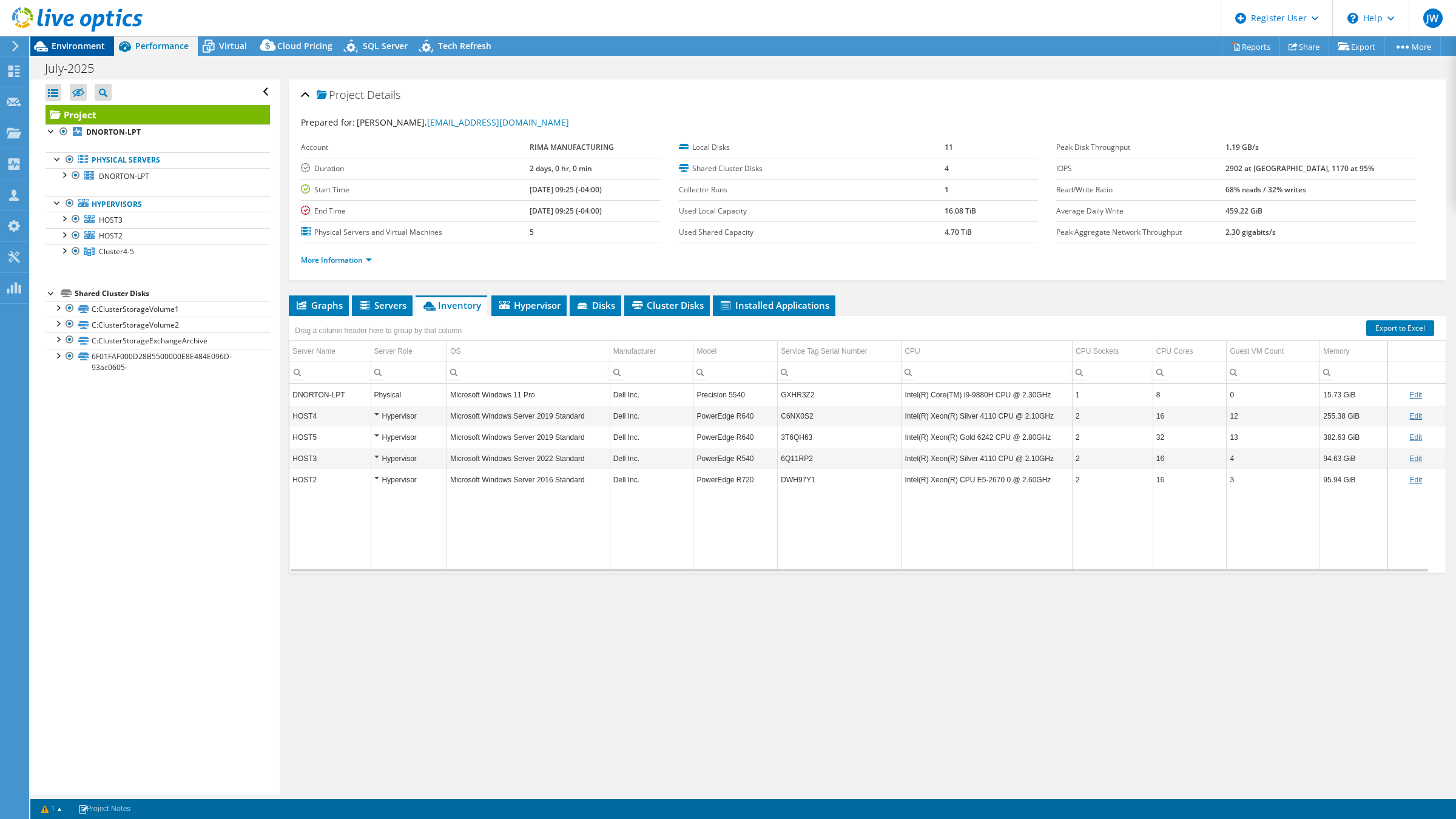
click at [98, 47] on span "Environment" at bounding box center [77, 45] width 53 height 12
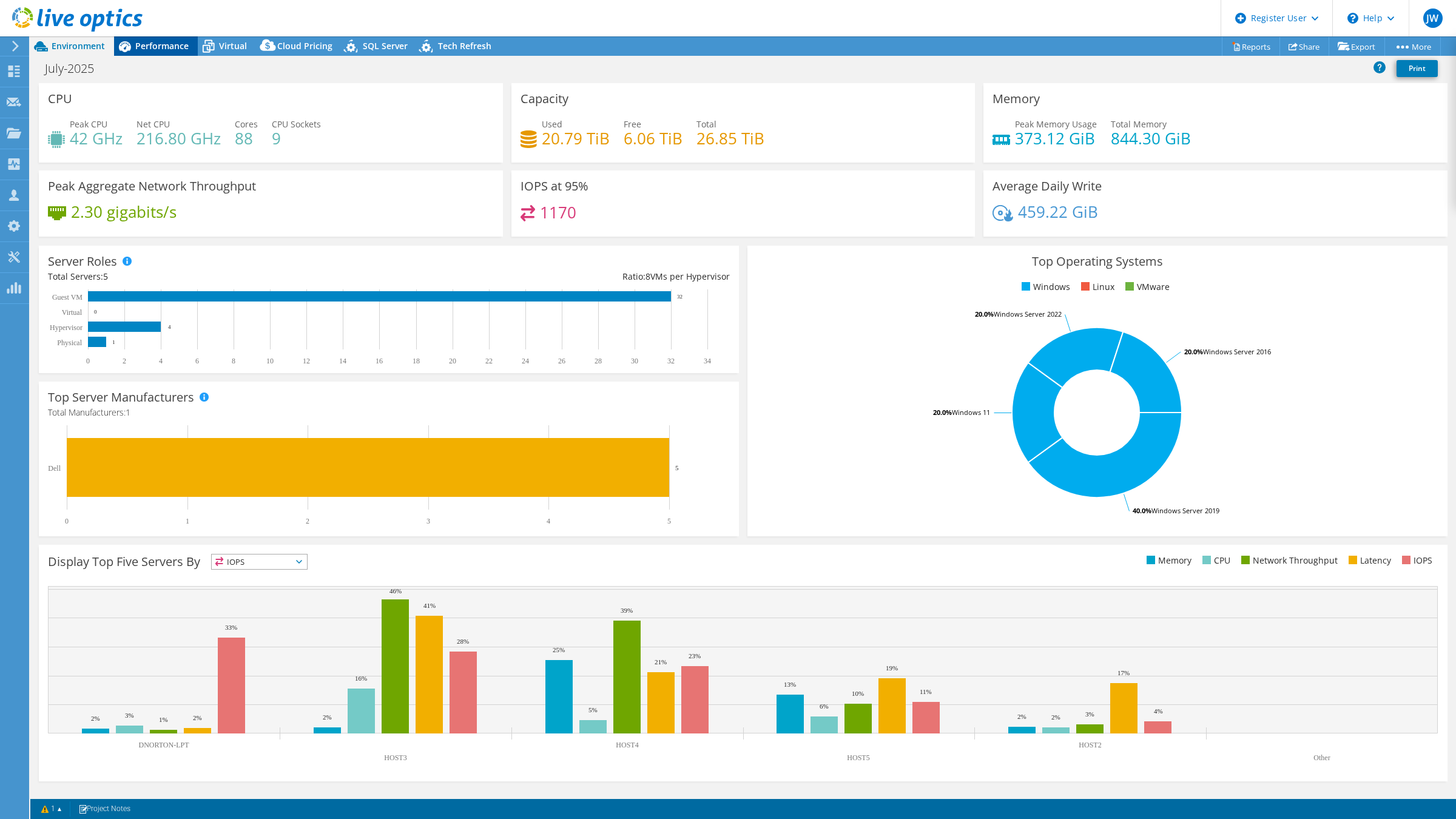
click at [165, 50] on span "Performance" at bounding box center [161, 45] width 53 height 12
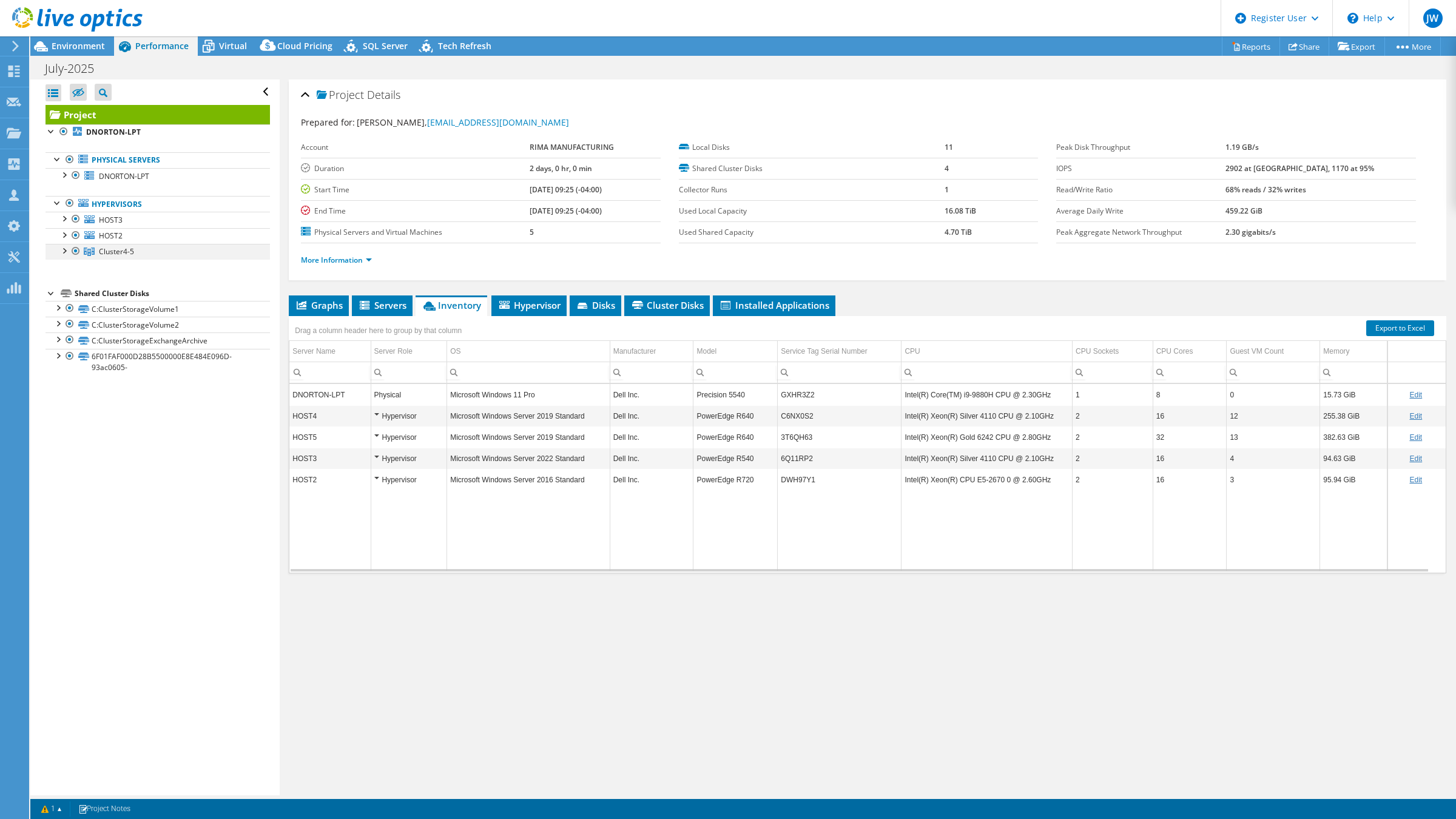
click at [61, 253] on div at bounding box center [64, 250] width 13 height 13
click at [77, 176] on div at bounding box center [75, 175] width 13 height 14
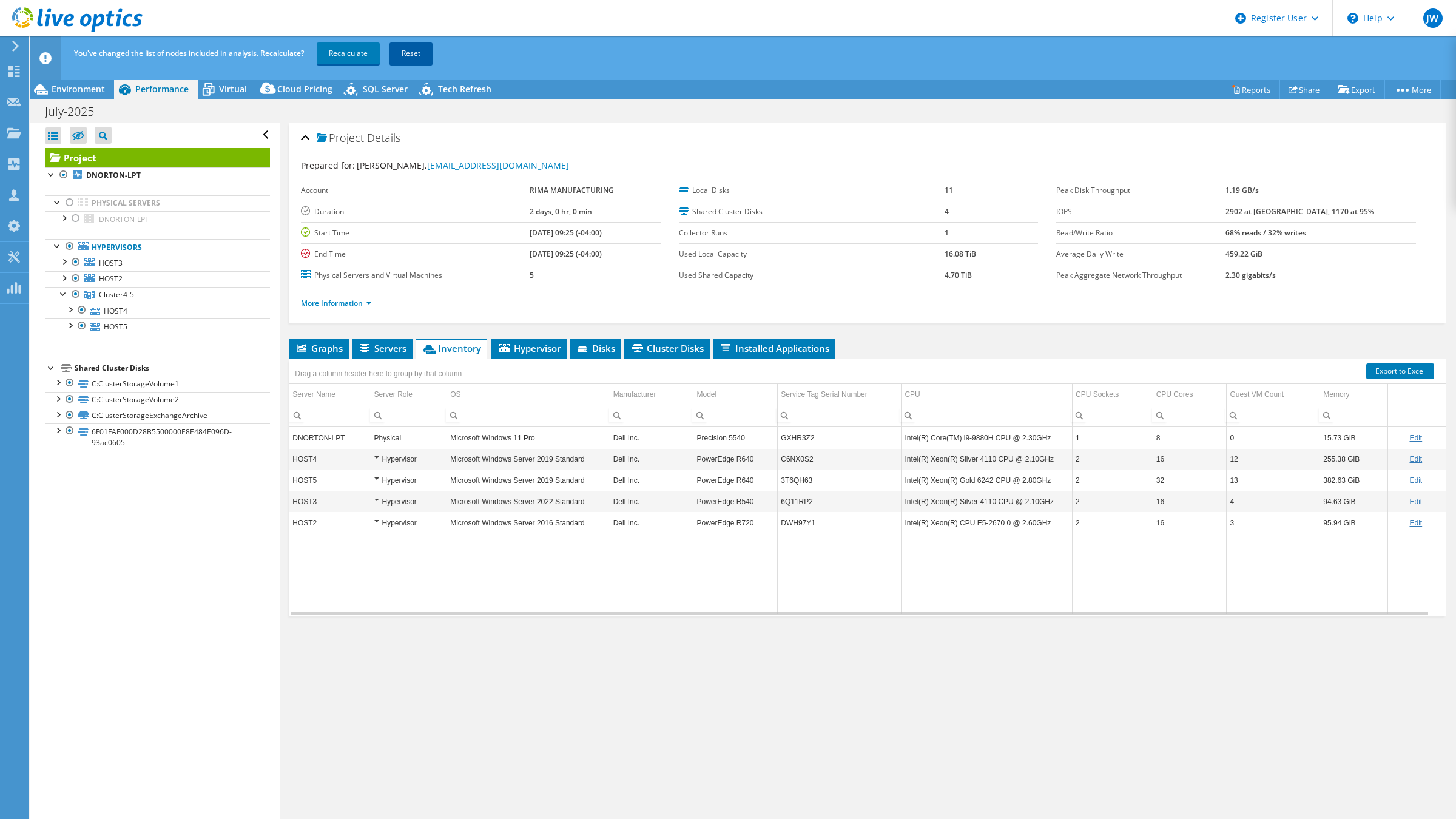
click at [417, 50] on link "Reset" at bounding box center [411, 53] width 43 height 22
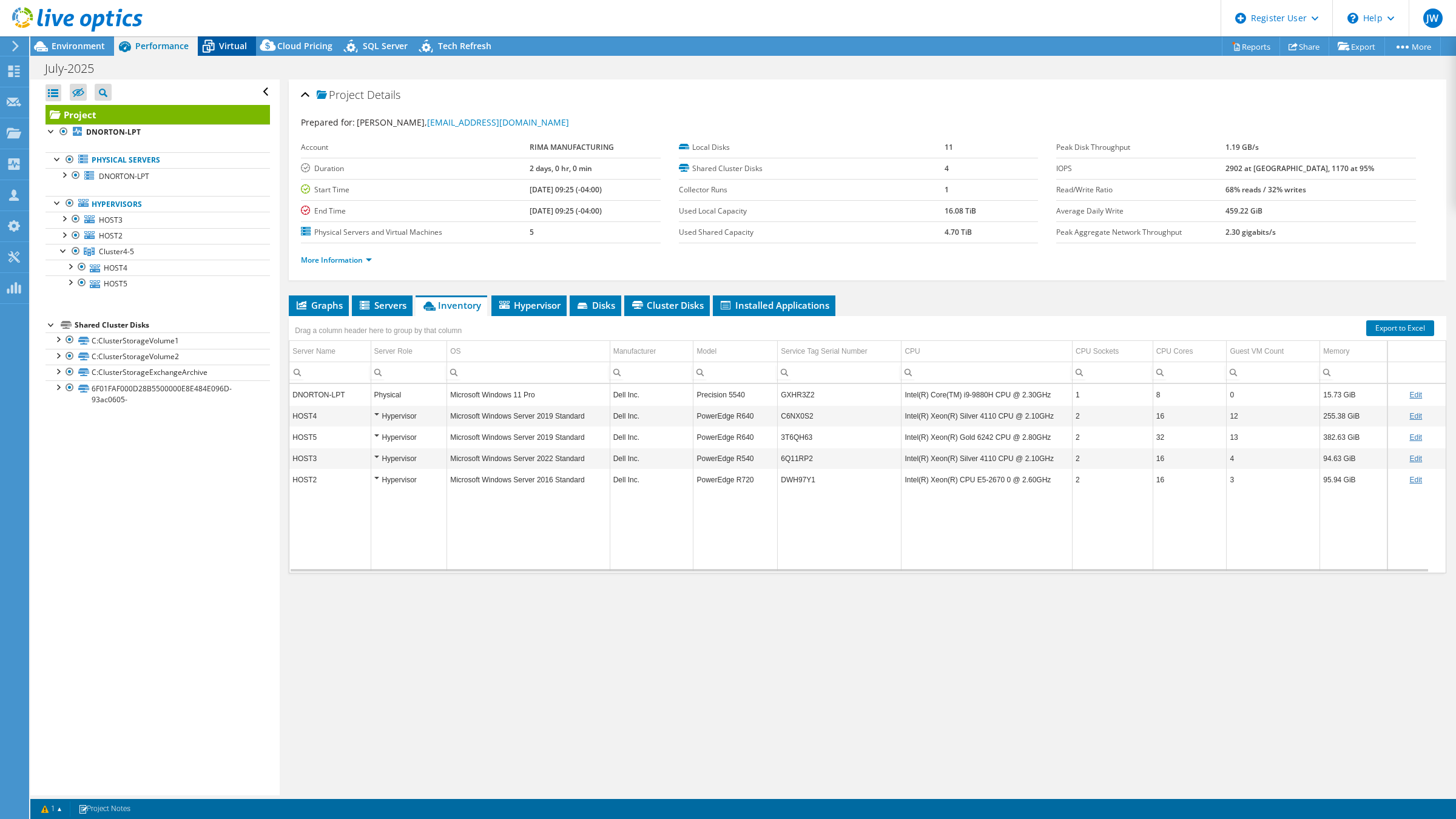
click at [223, 46] on span "Virtual" at bounding box center [233, 45] width 28 height 12
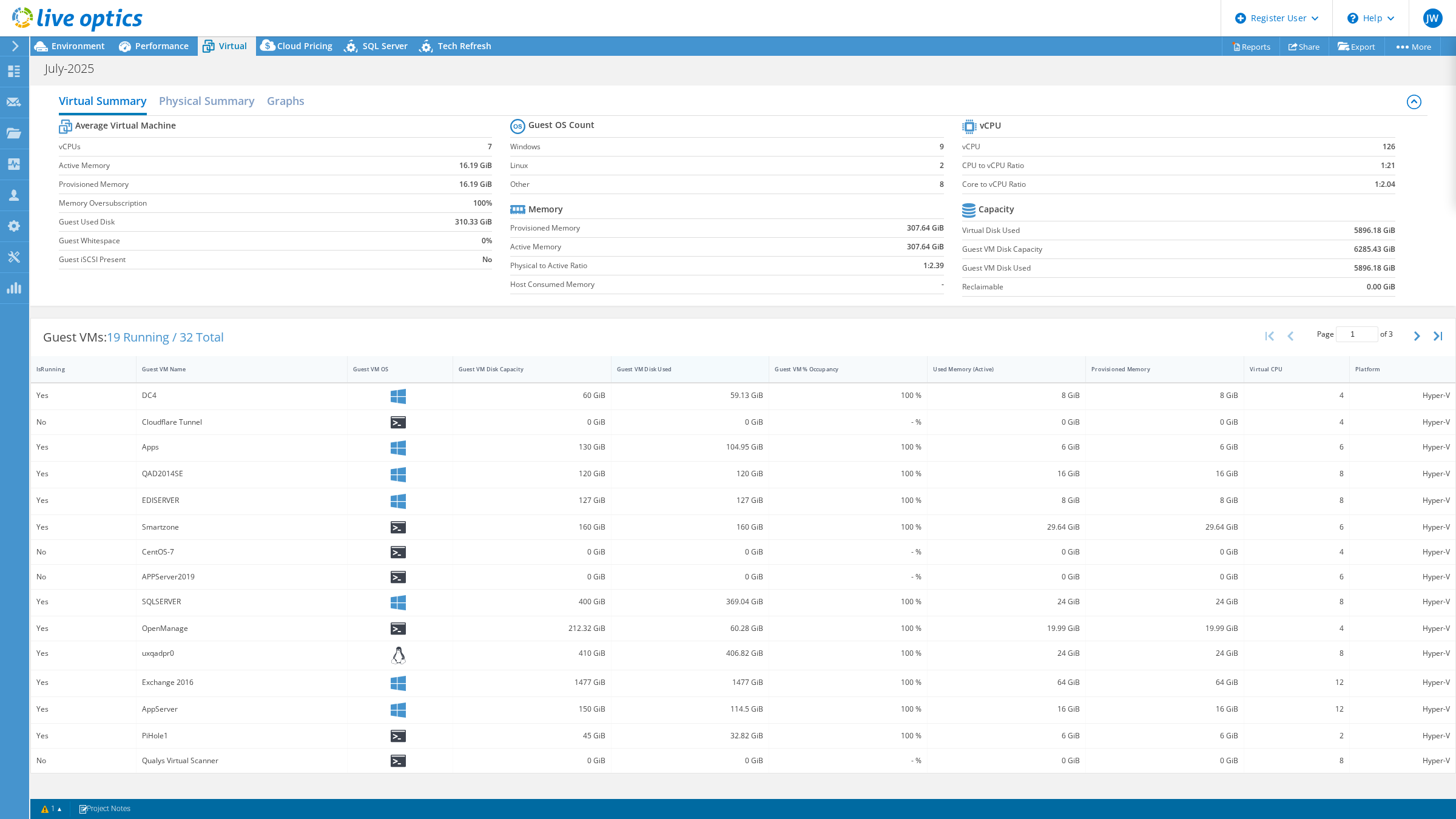
click at [659, 368] on div "Guest VM Disk Used" at bounding box center [682, 369] width 132 height 8
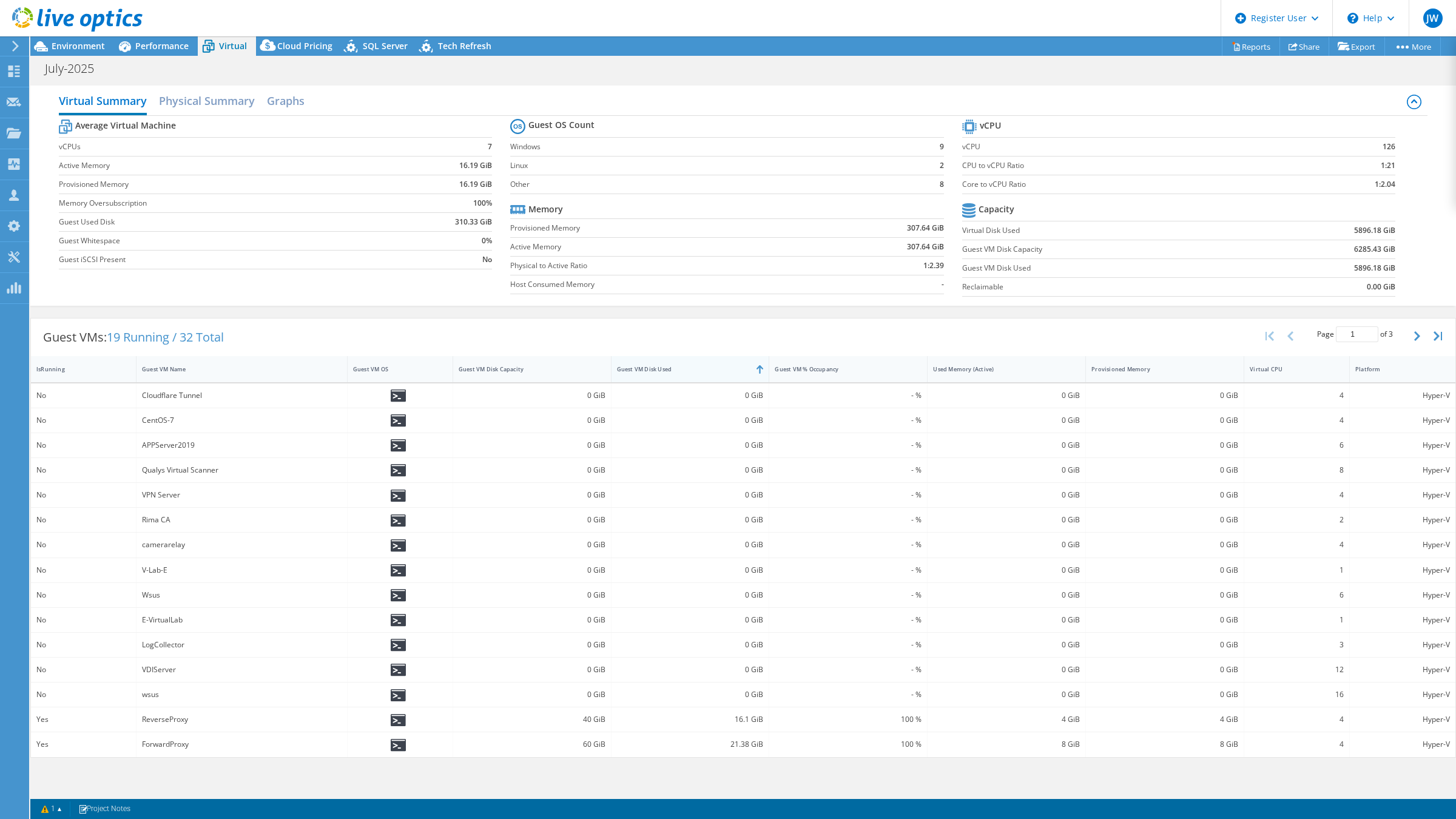
click at [659, 370] on div "Guest VM Disk Used" at bounding box center [682, 369] width 132 height 8
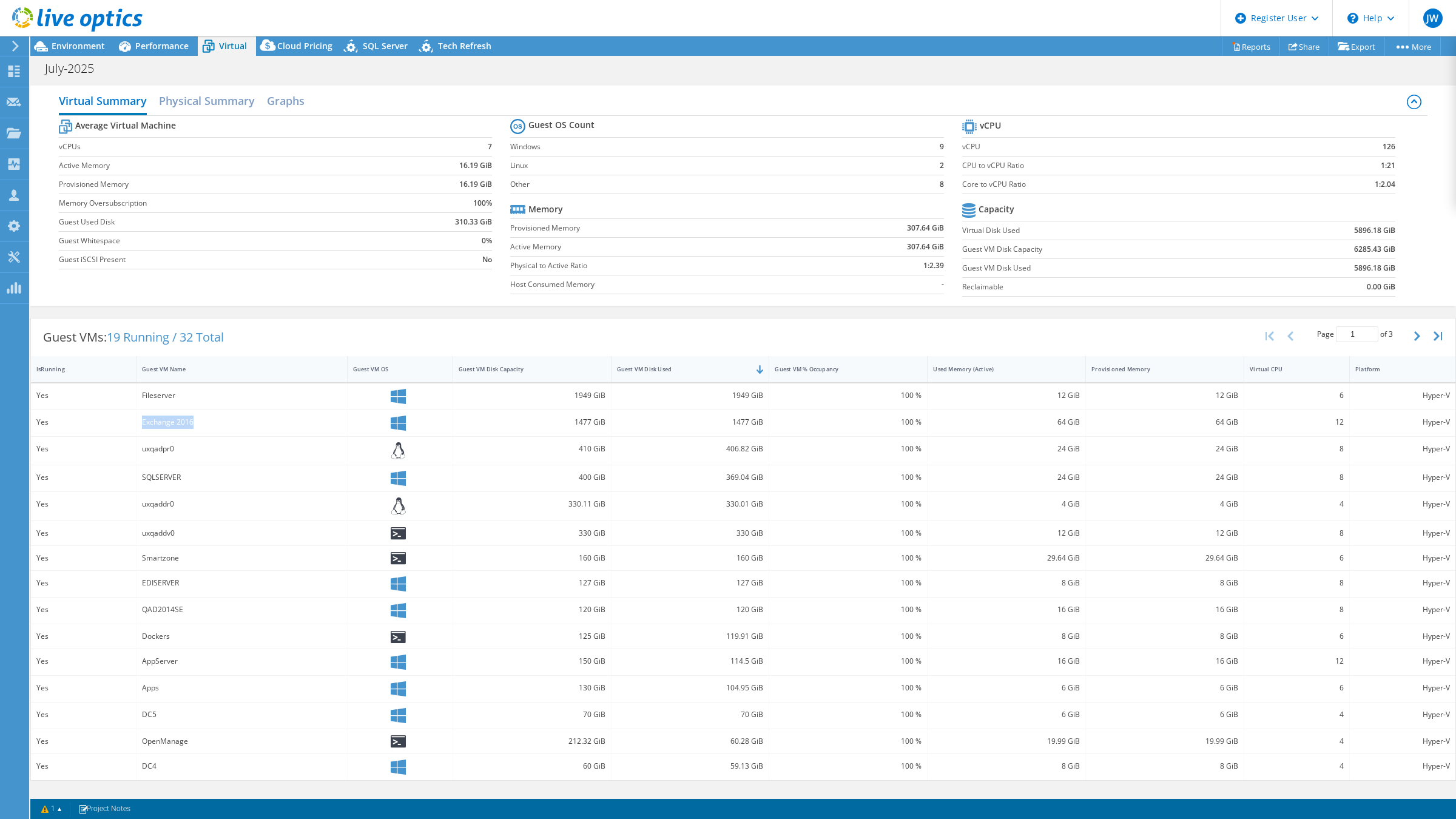
drag, startPoint x: 141, startPoint y: 423, endPoint x: 192, endPoint y: 423, distance: 51.0
click at [192, 423] on div "Exchange 2016" at bounding box center [241, 423] width 200 height 14
click at [278, 331] on div "Guest VMs: 19 Running / 32 Total Page 1 of 3 5 rows 10 rows 20 rows 25 rows 50 …" at bounding box center [743, 337] width 1424 height 38
drag, startPoint x: 143, startPoint y: 608, endPoint x: 174, endPoint y: 614, distance: 31.6
click at [174, 614] on div "QAD2014SE" at bounding box center [241, 610] width 200 height 14
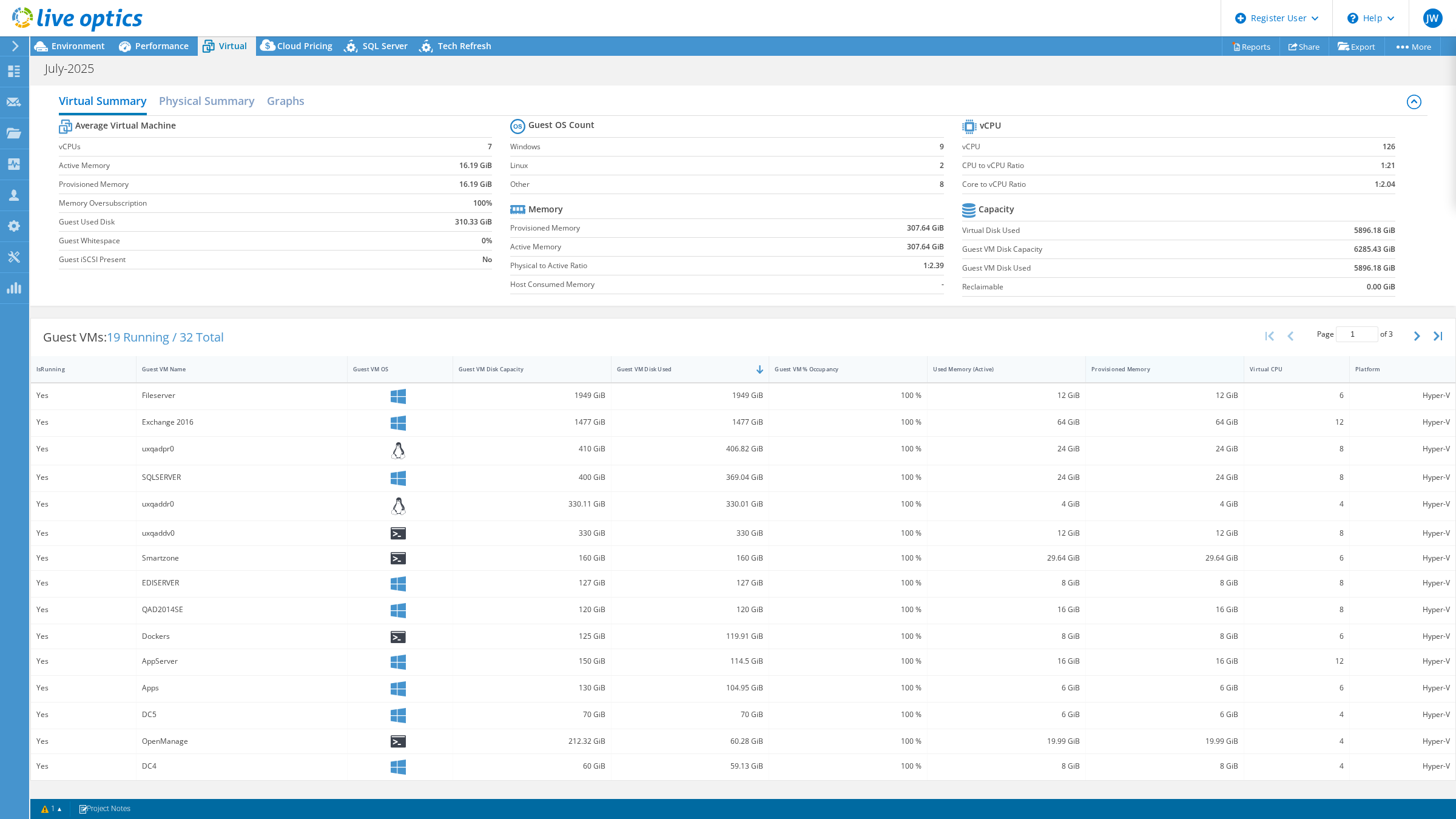
drag, startPoint x: 1053, startPoint y: 313, endPoint x: 1194, endPoint y: 377, distance: 154.8
click at [1053, 313] on div "Guest VMs: 19 Running / 32 Total Page 1 of 3 5 rows 10 rows 20 rows 25 rows 50 …" at bounding box center [743, 549] width 1426 height 475
click at [792, 35] on header "JW Dell User [PERSON_NAME] [PERSON_NAME][EMAIL_ADDRESS][DOMAIN_NAME] Dell My Pr…" at bounding box center [728, 18] width 1456 height 37
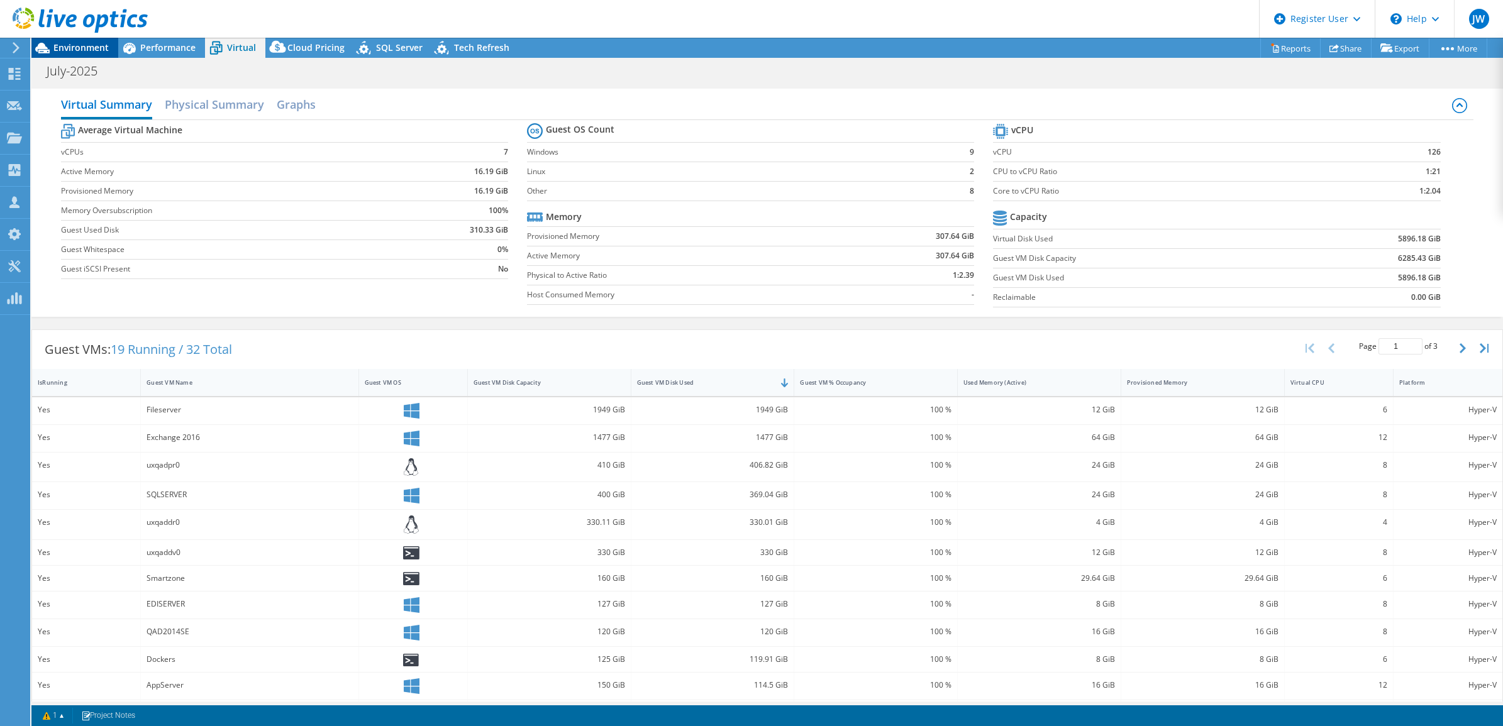
click at [80, 45] on span "Environment" at bounding box center [80, 47] width 55 height 12
